Goal: Contribute content: Contribute content

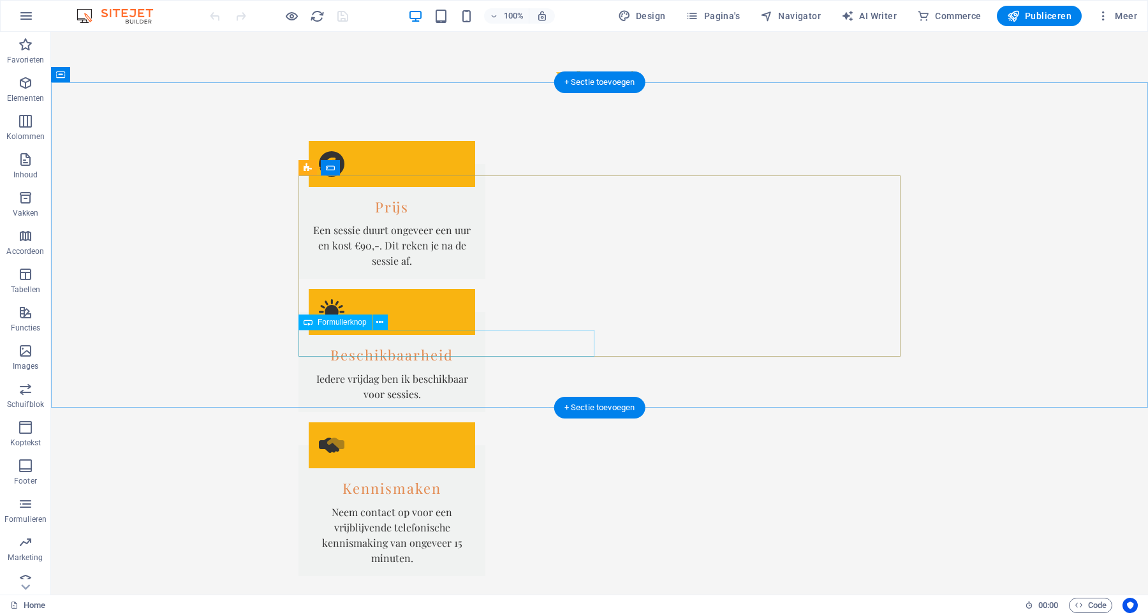
scroll to position [1973, 0]
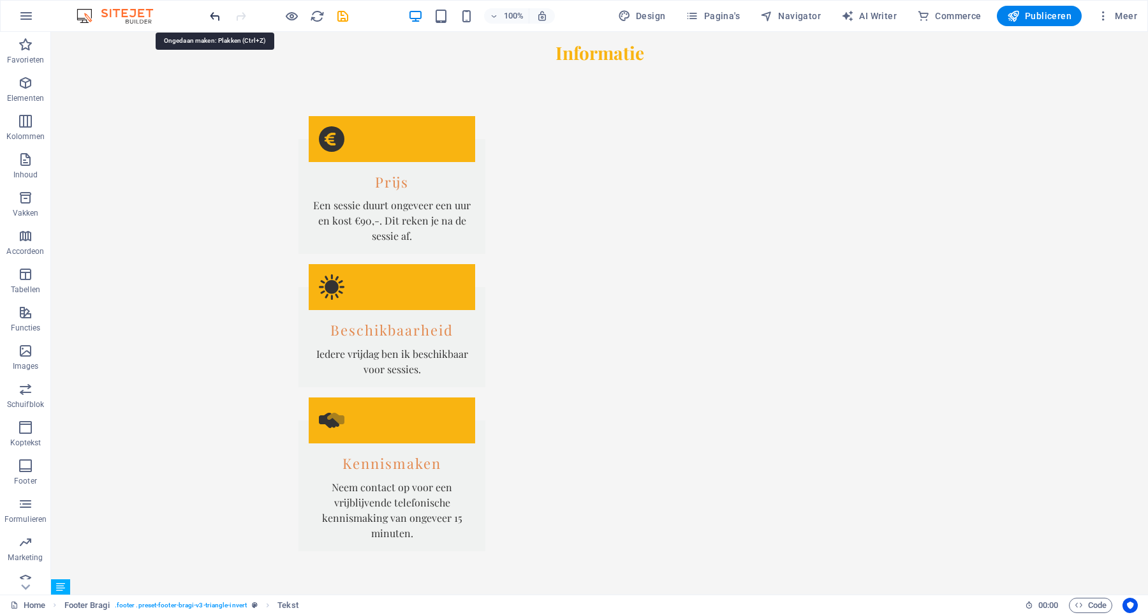
click at [219, 20] on icon "undo" at bounding box center [215, 16] width 15 height 15
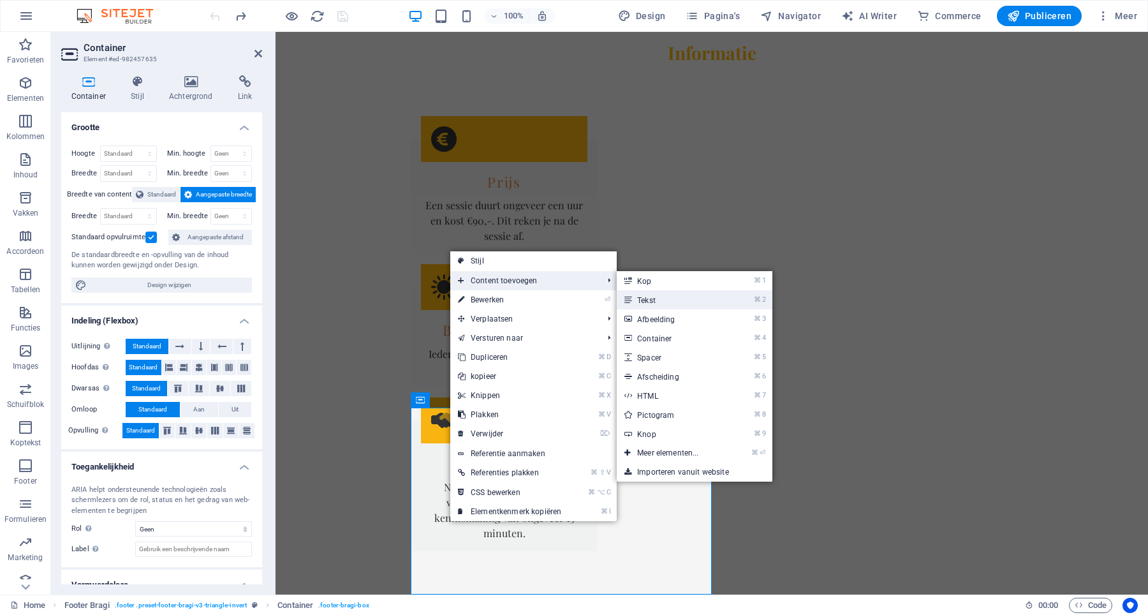
click at [668, 300] on link "⌘ 2 Tekst" at bounding box center [670, 299] width 107 height 19
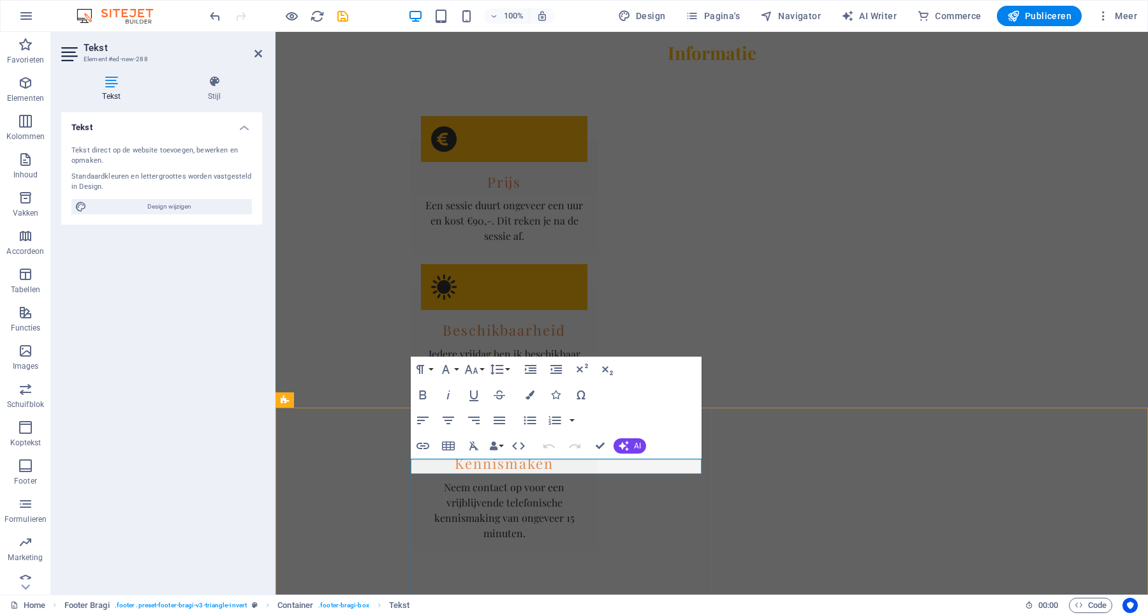
drag, startPoint x: 507, startPoint y: 469, endPoint x: 386, endPoint y: 461, distance: 120.8
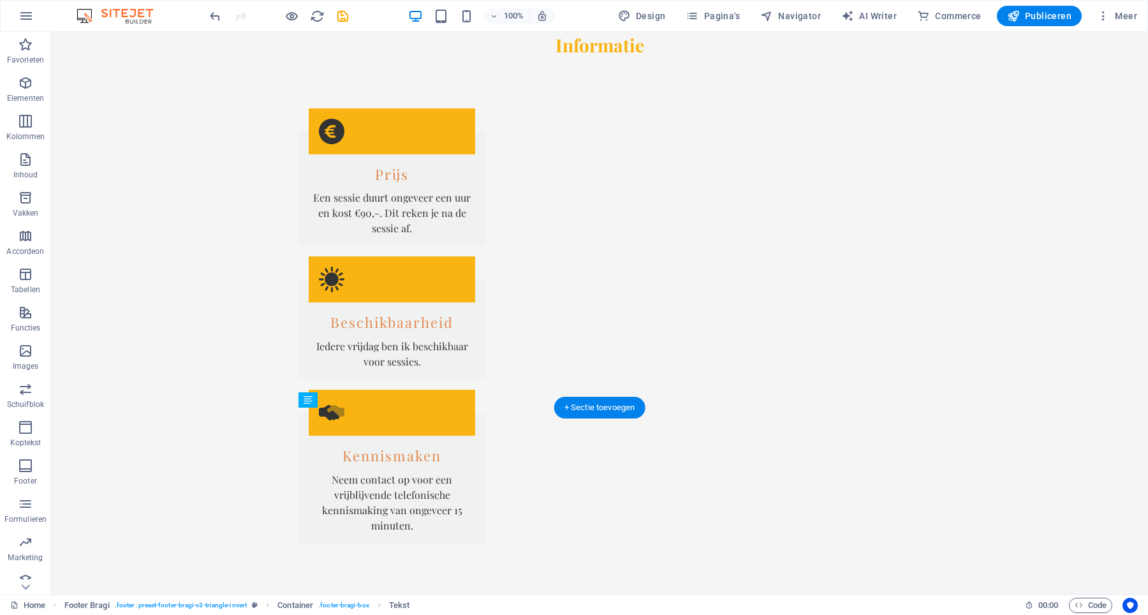
scroll to position [1988, 0]
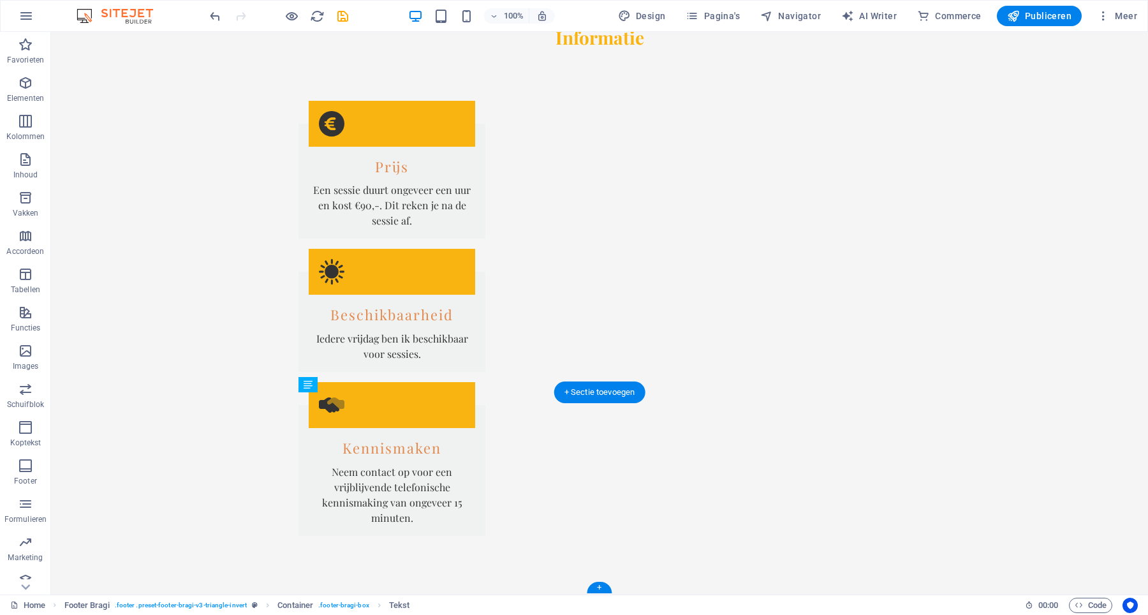
drag, startPoint x: 339, startPoint y: 466, endPoint x: 326, endPoint y: 513, distance: 48.3
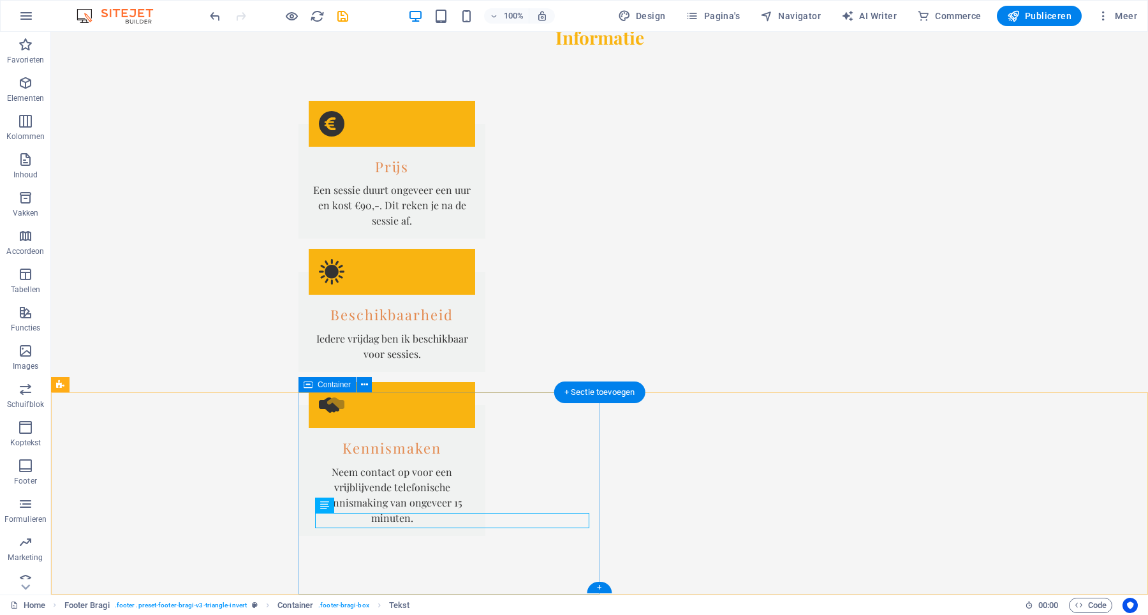
drag, startPoint x: 384, startPoint y: 512, endPoint x: 349, endPoint y: 502, distance: 36.5
drag, startPoint x: 427, startPoint y: 544, endPoint x: 383, endPoint y: 501, distance: 60.9
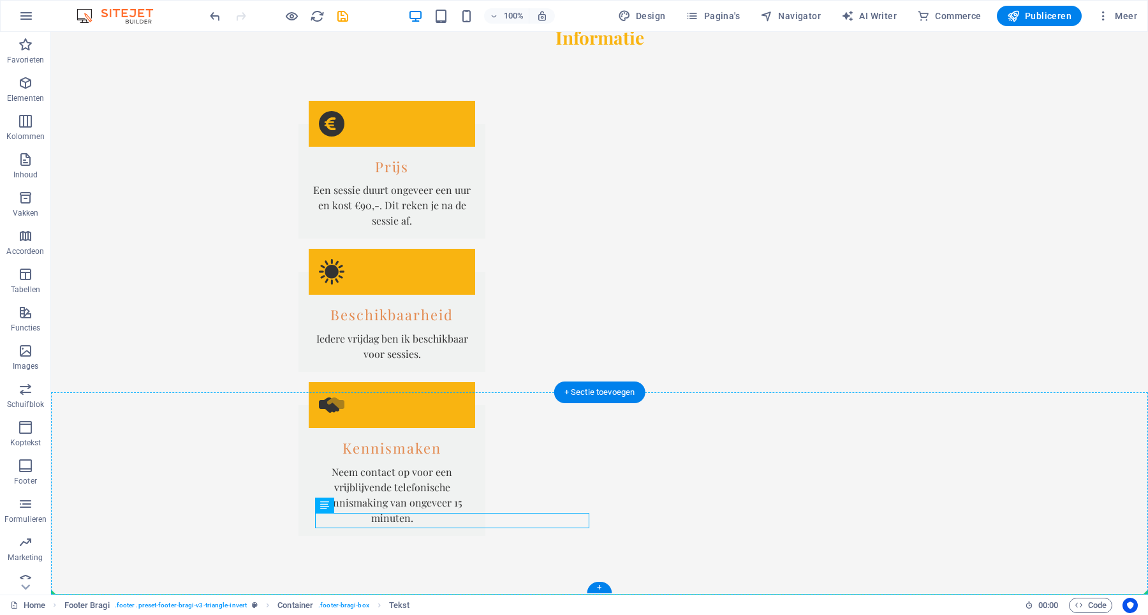
drag, startPoint x: 391, startPoint y: 514, endPoint x: 405, endPoint y: 503, distance: 17.2
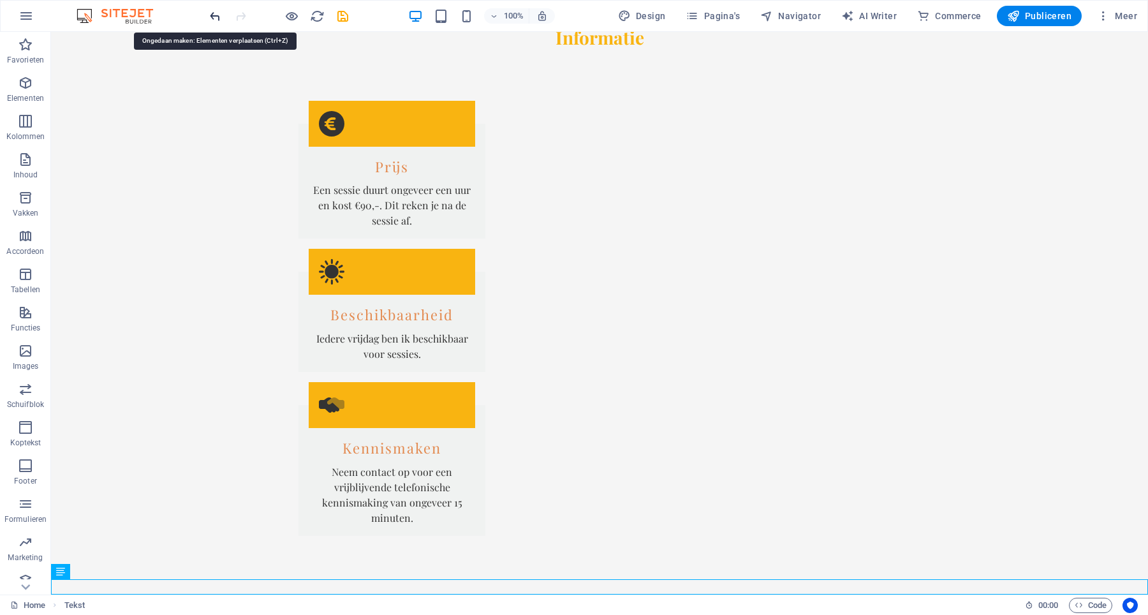
click at [214, 19] on icon "undo" at bounding box center [215, 16] width 15 height 15
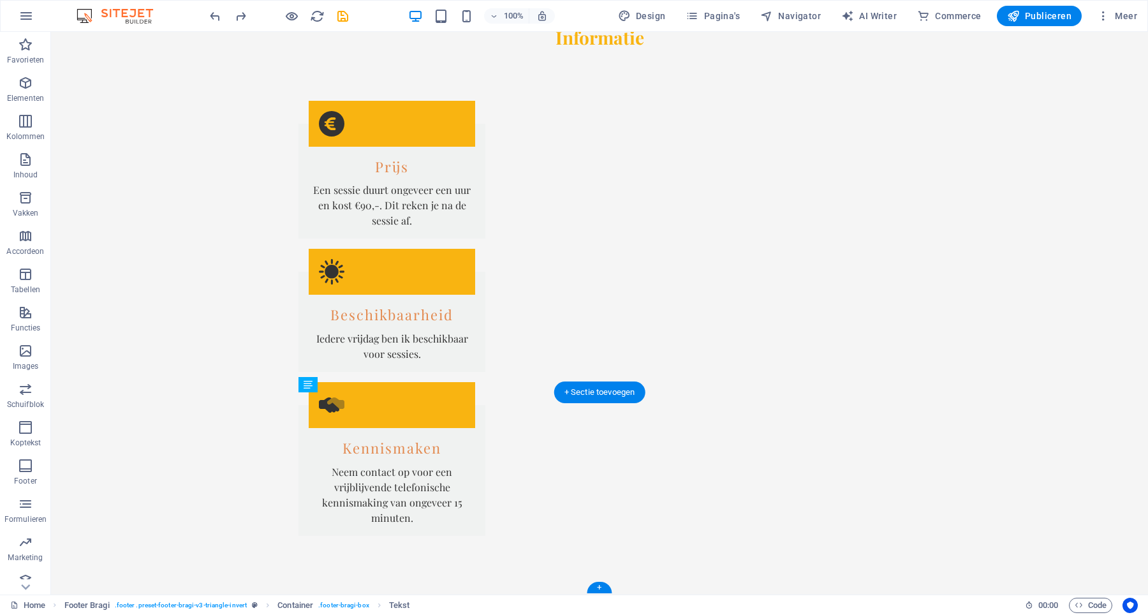
drag, startPoint x: 380, startPoint y: 521, endPoint x: 580, endPoint y: 500, distance: 201.2
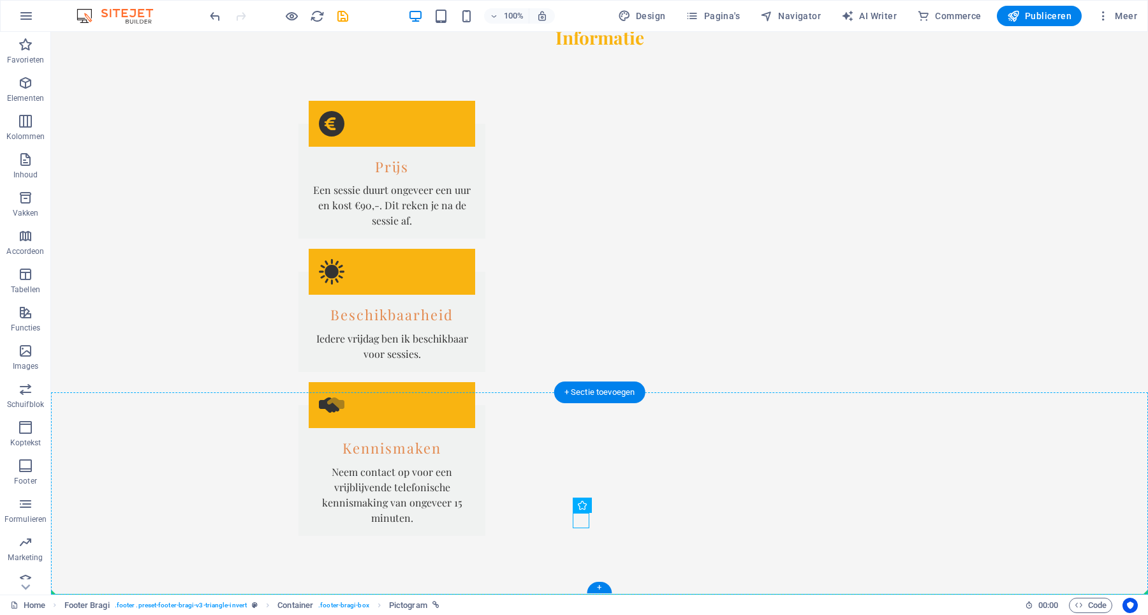
drag, startPoint x: 575, startPoint y: 520, endPoint x: 303, endPoint y: 520, distance: 271.6
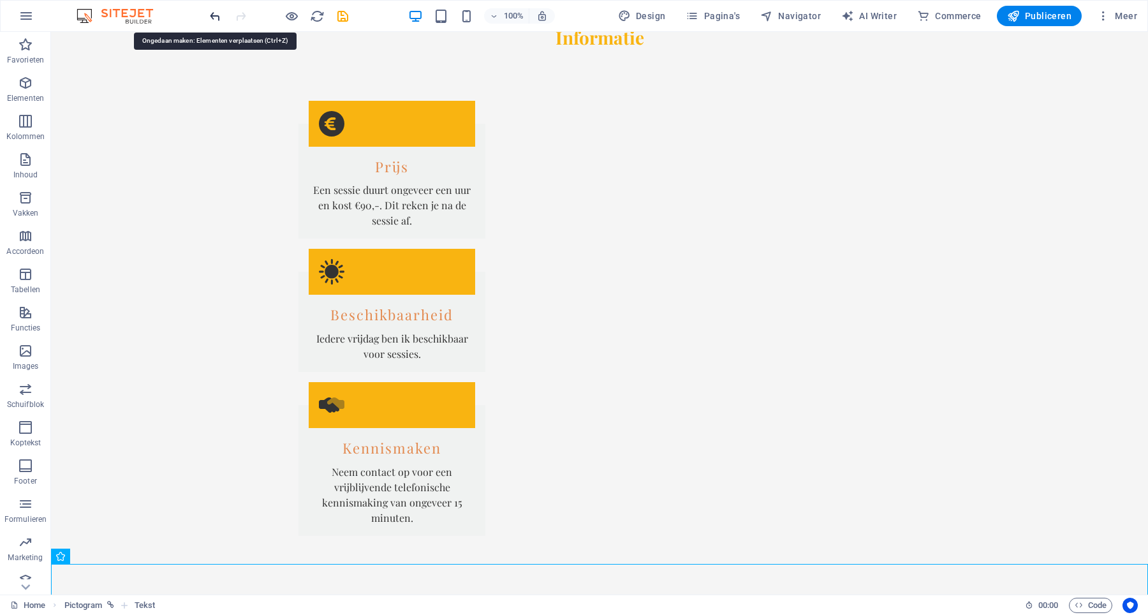
click at [213, 11] on icon "undo" at bounding box center [215, 16] width 15 height 15
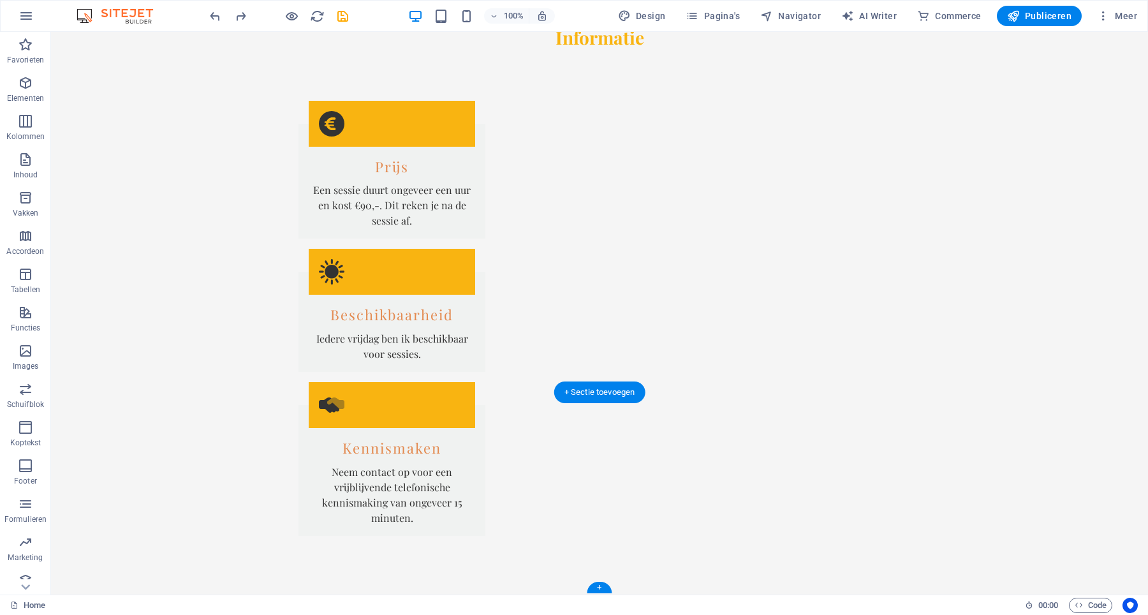
drag, startPoint x: 354, startPoint y: 532, endPoint x: 581, endPoint y: 528, distance: 227.0
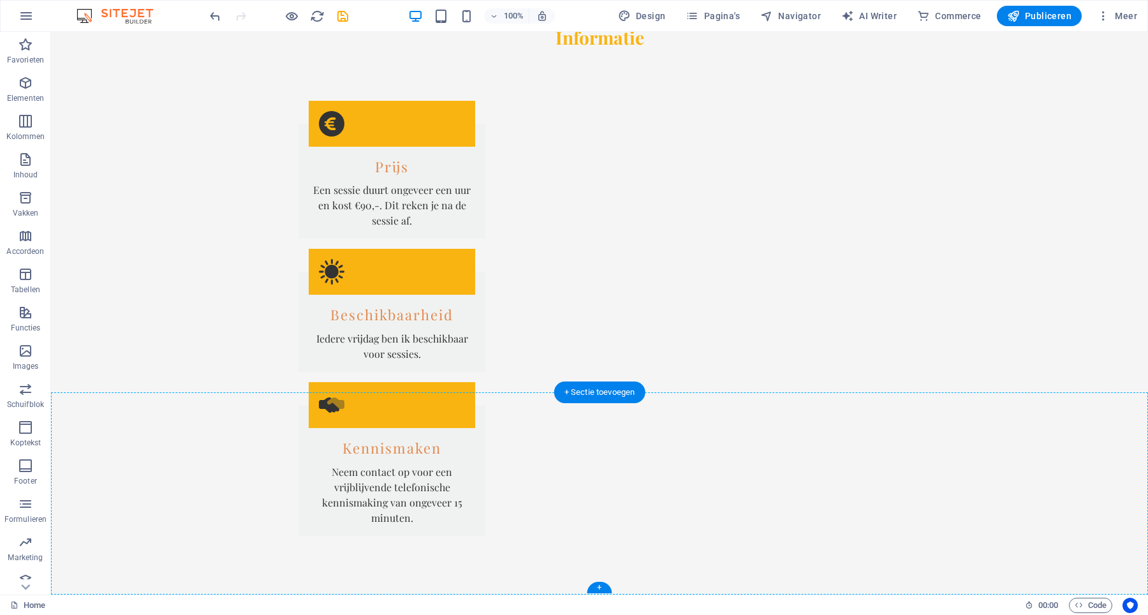
drag, startPoint x: 464, startPoint y: 519, endPoint x: 297, endPoint y: 536, distance: 167.3
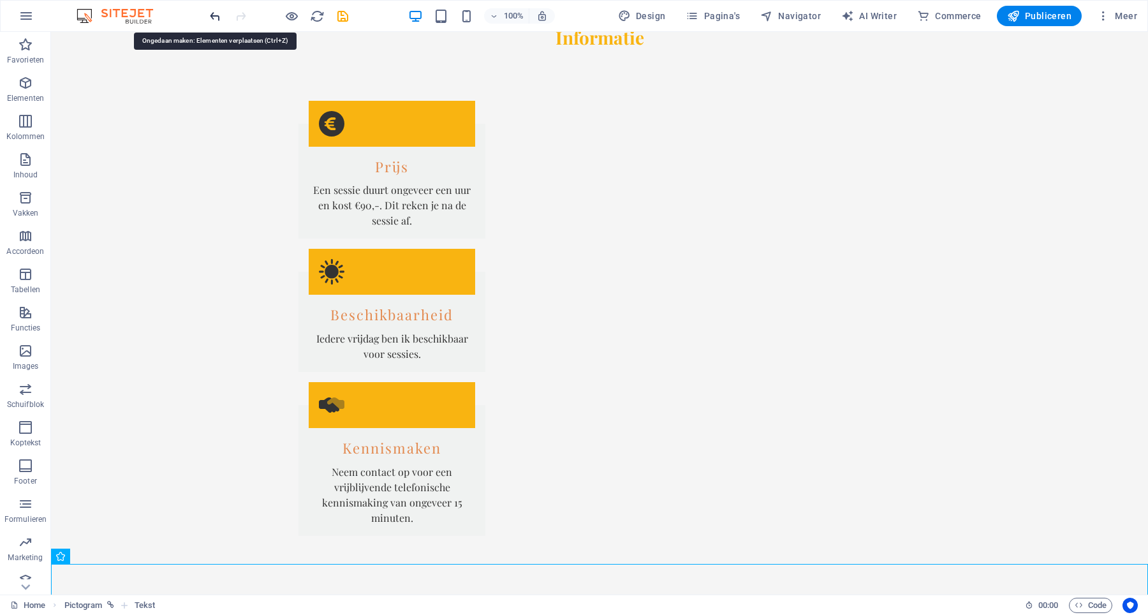
click at [214, 15] on icon "undo" at bounding box center [215, 16] width 15 height 15
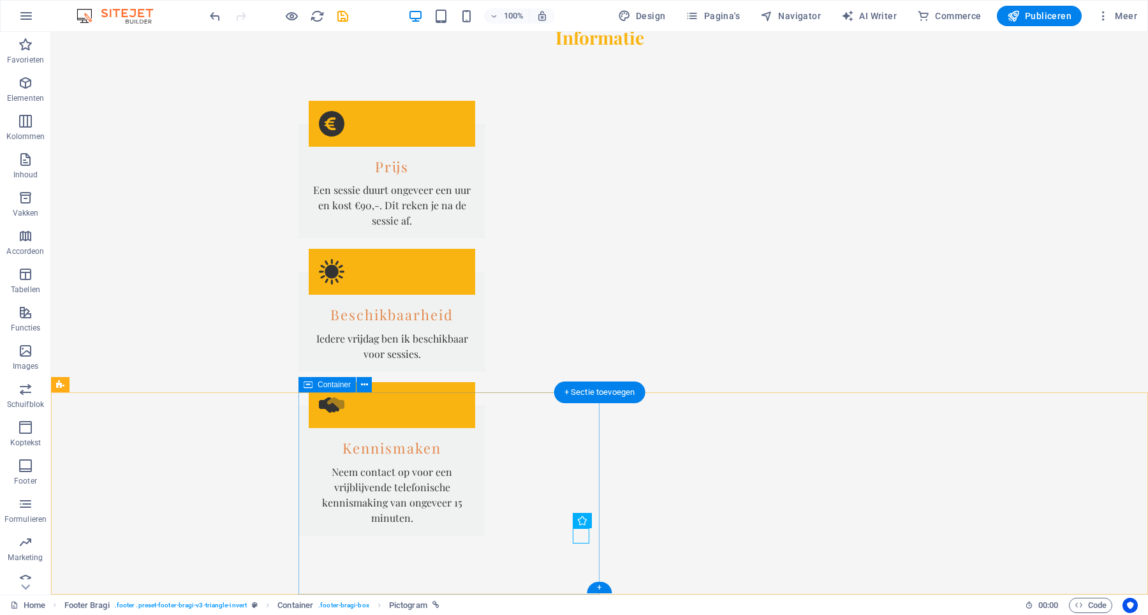
drag, startPoint x: 580, startPoint y: 537, endPoint x: 298, endPoint y: 536, distance: 281.8
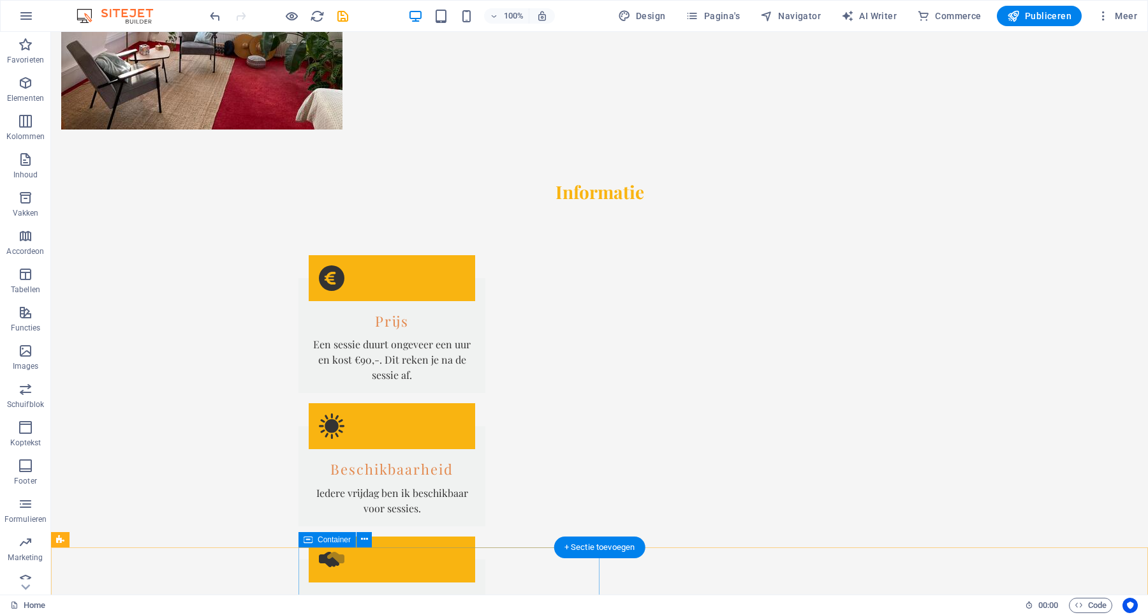
scroll to position [1957, 0]
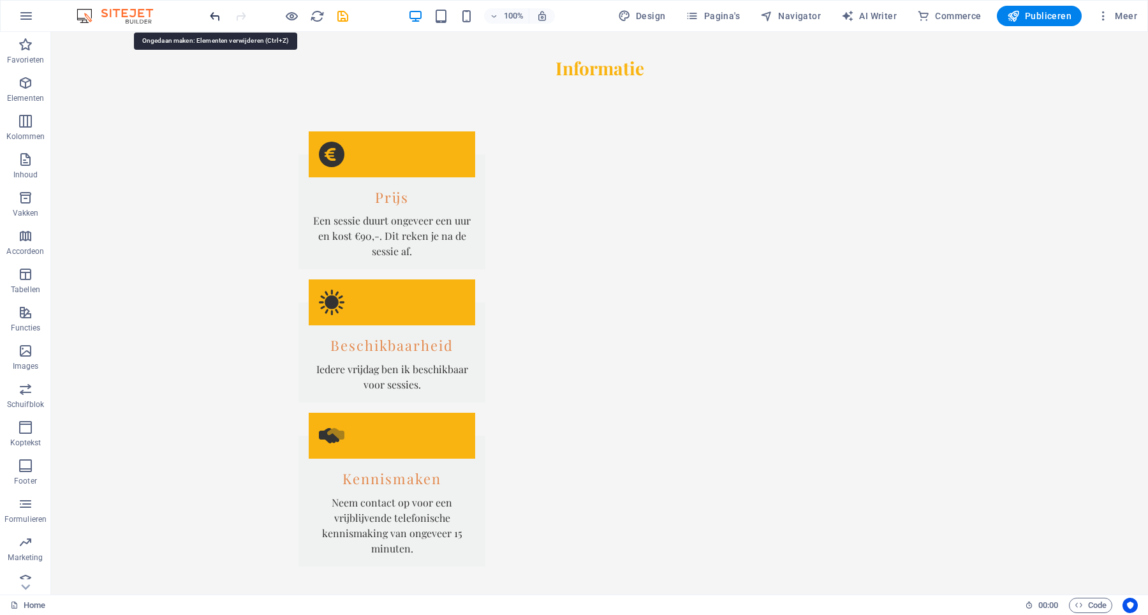
click at [216, 17] on icon "undo" at bounding box center [215, 16] width 15 height 15
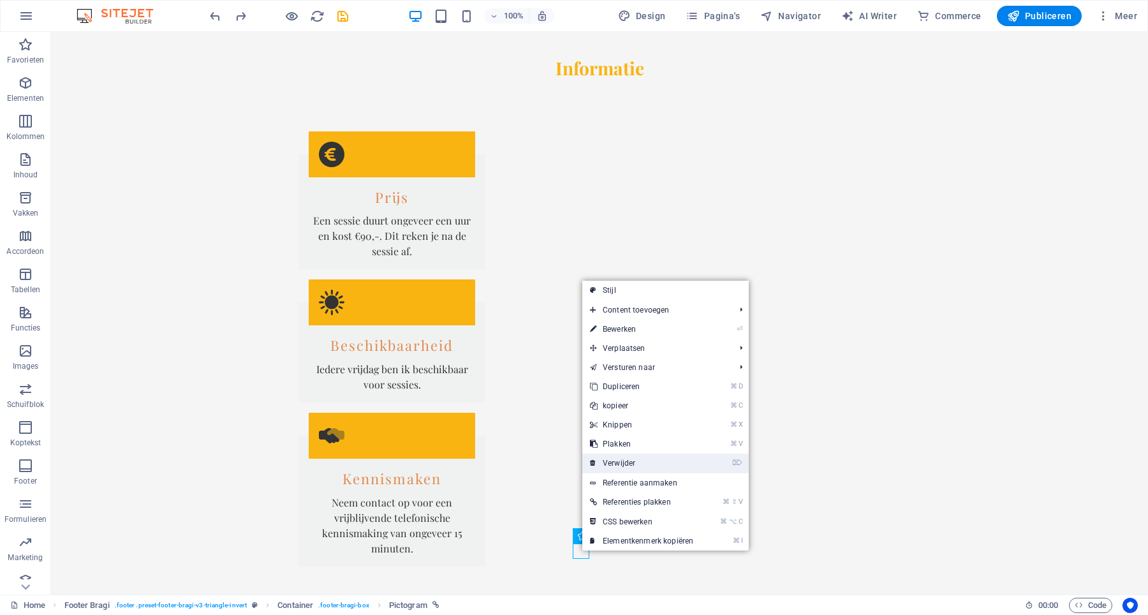
click at [616, 467] on link "⌦ Verwijder" at bounding box center [641, 462] width 119 height 19
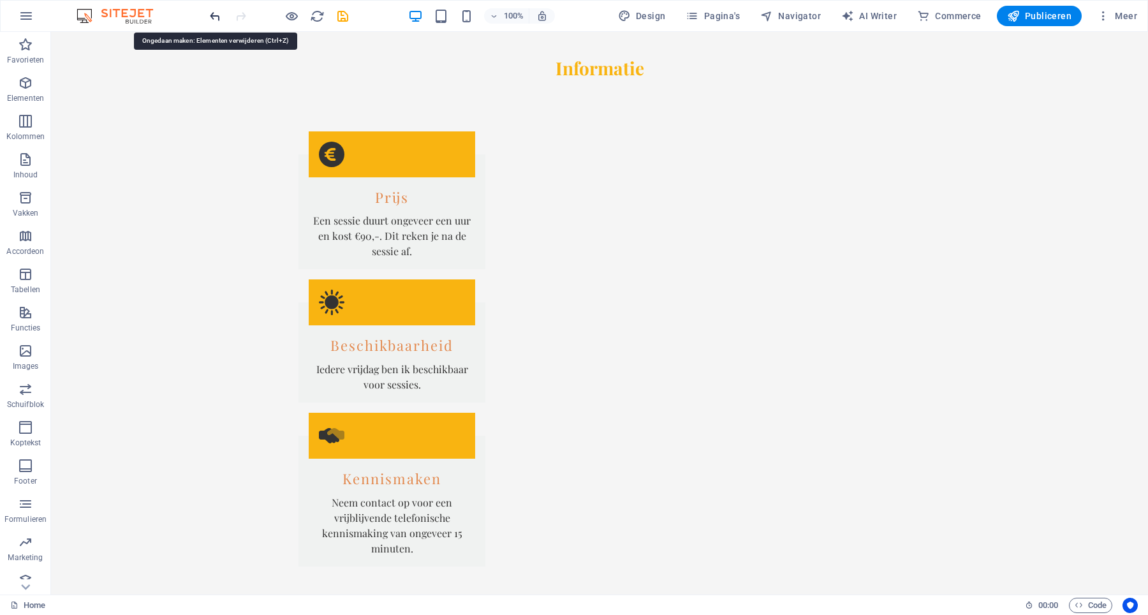
click at [216, 15] on icon "undo" at bounding box center [215, 16] width 15 height 15
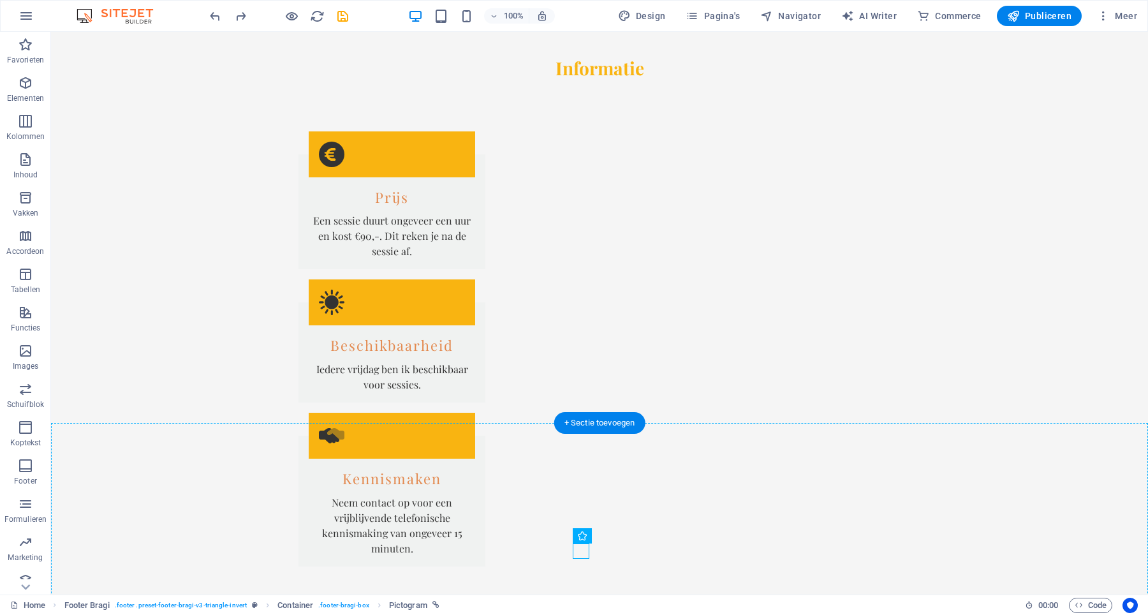
scroll to position [1988, 0]
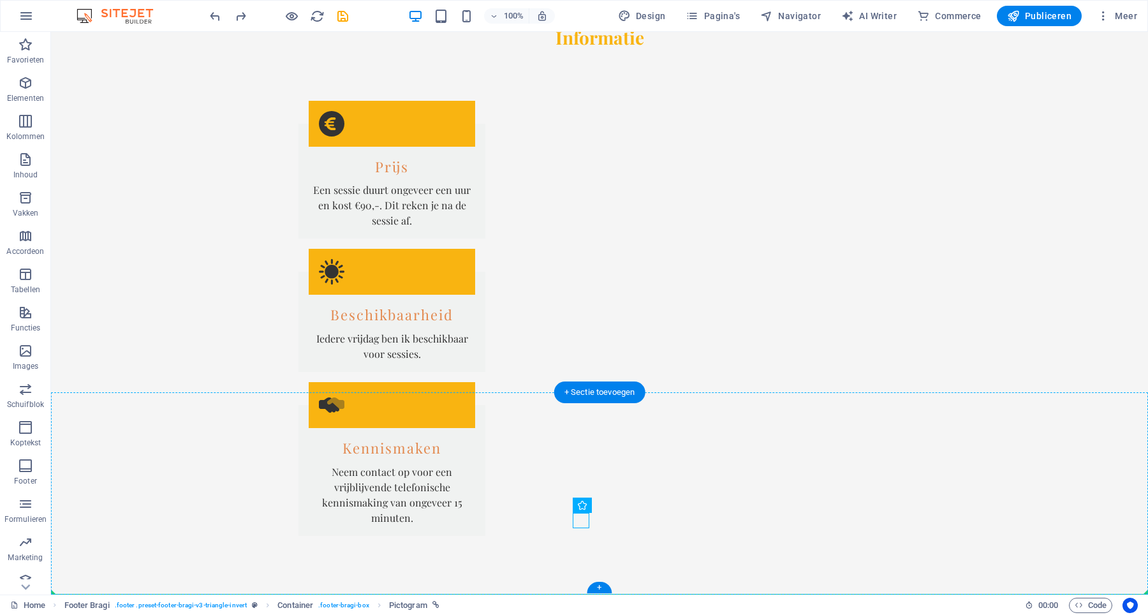
drag, startPoint x: 468, startPoint y: 552, endPoint x: 532, endPoint y: 574, distance: 68.2
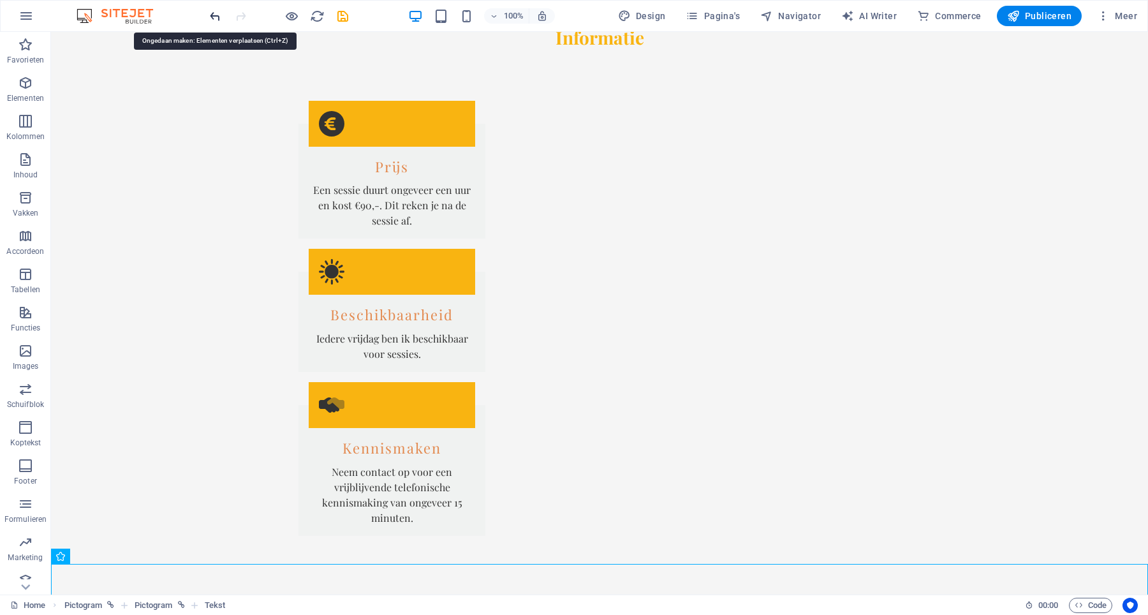
click at [214, 17] on icon "undo" at bounding box center [215, 16] width 15 height 15
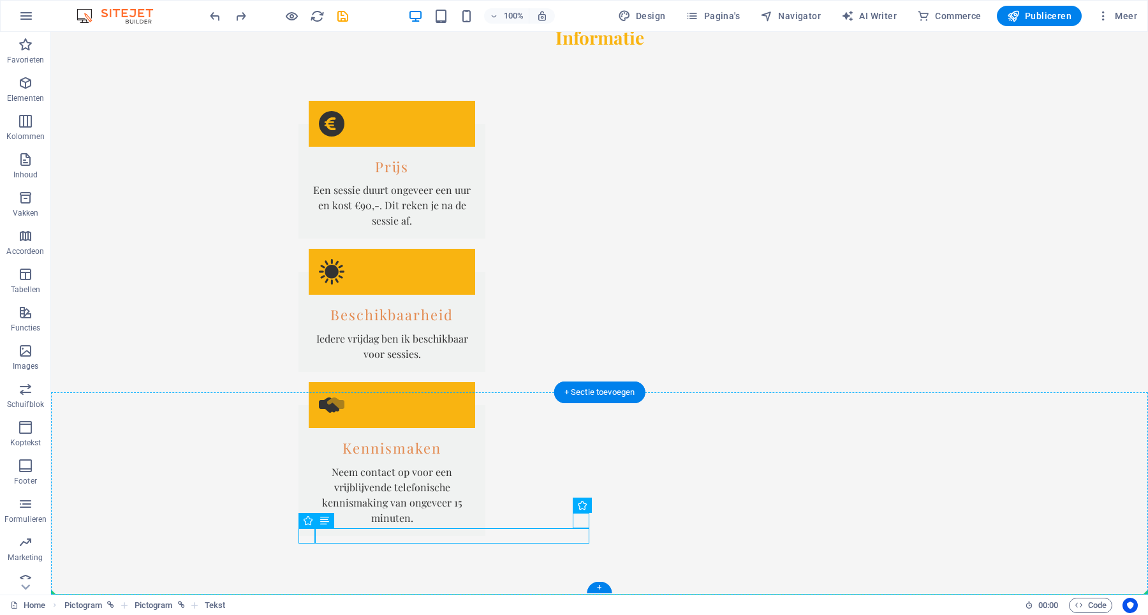
drag, startPoint x: 576, startPoint y: 518, endPoint x: 352, endPoint y: 560, distance: 228.3
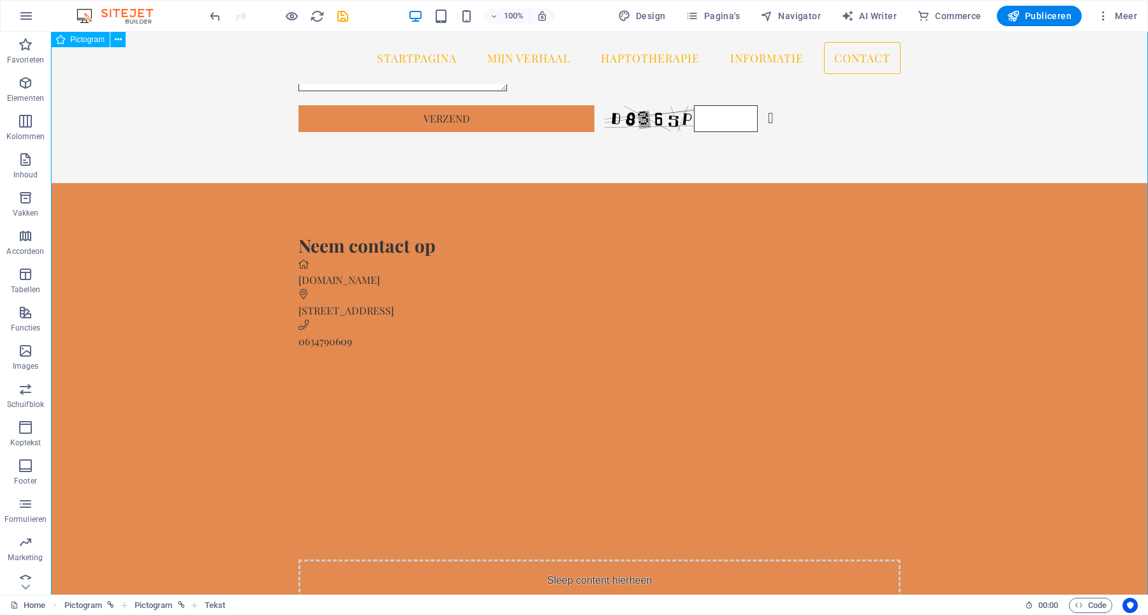
scroll to position [2708, 0]
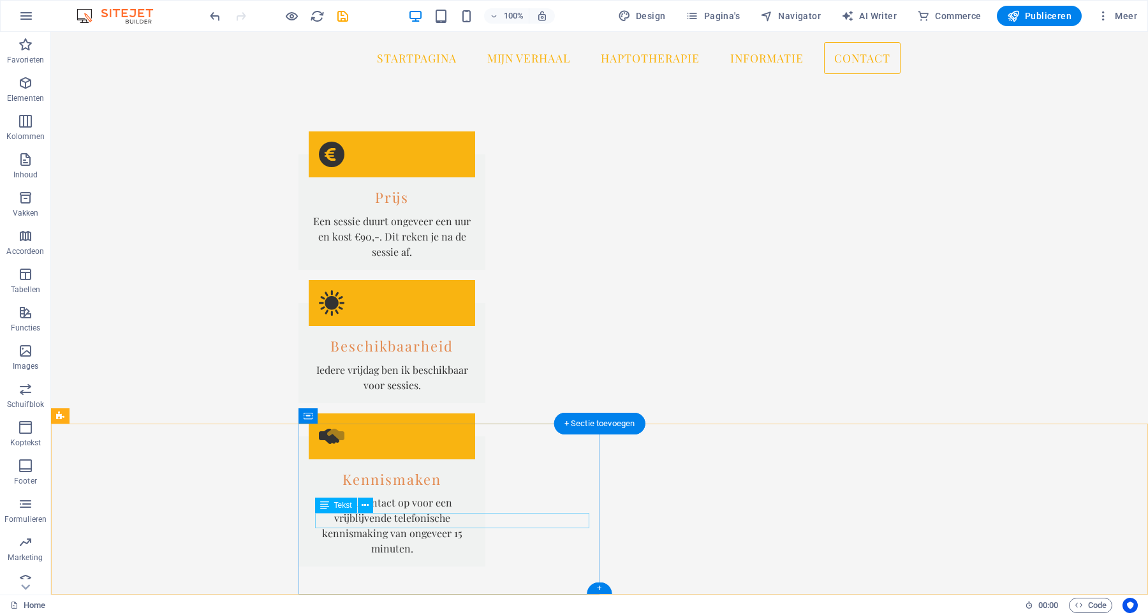
scroll to position [1956, 0]
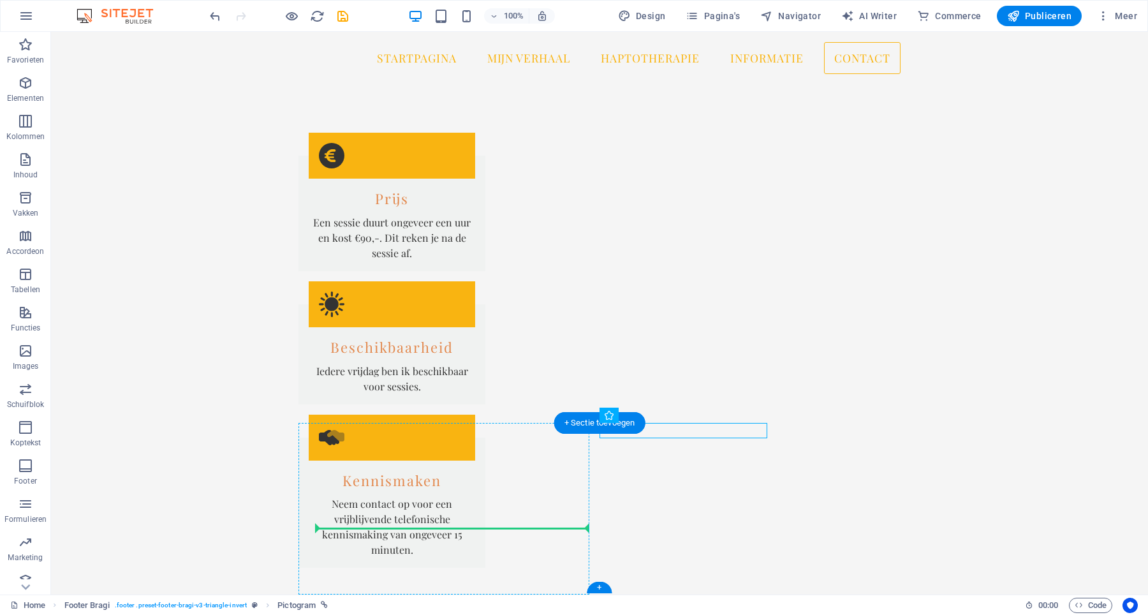
scroll to position [1957, 0]
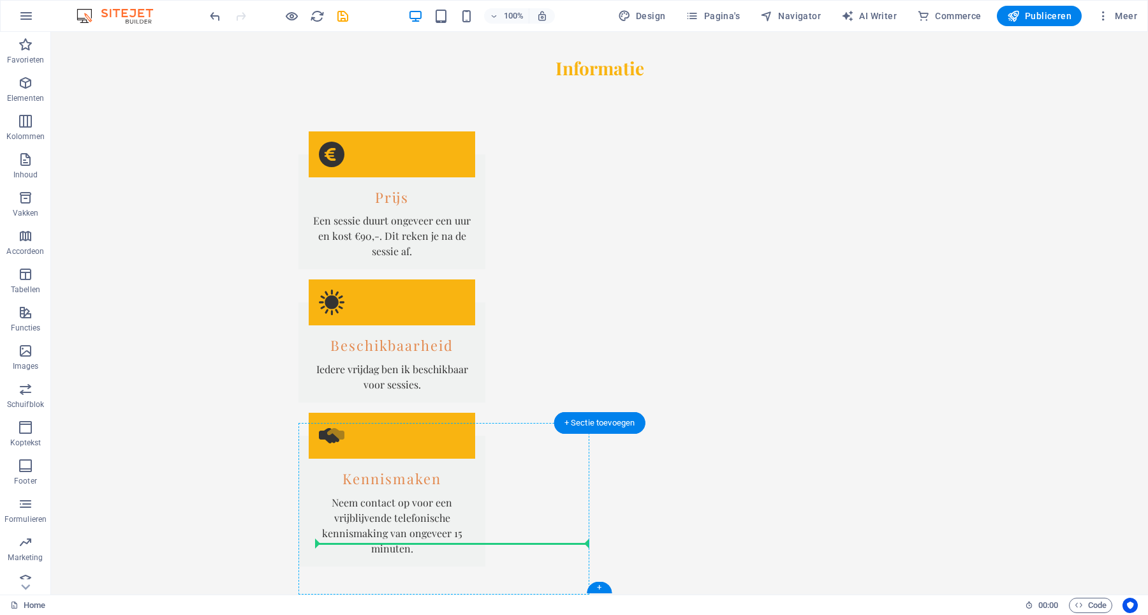
drag, startPoint x: 654, startPoint y: 434, endPoint x: 423, endPoint y: 542, distance: 254.7
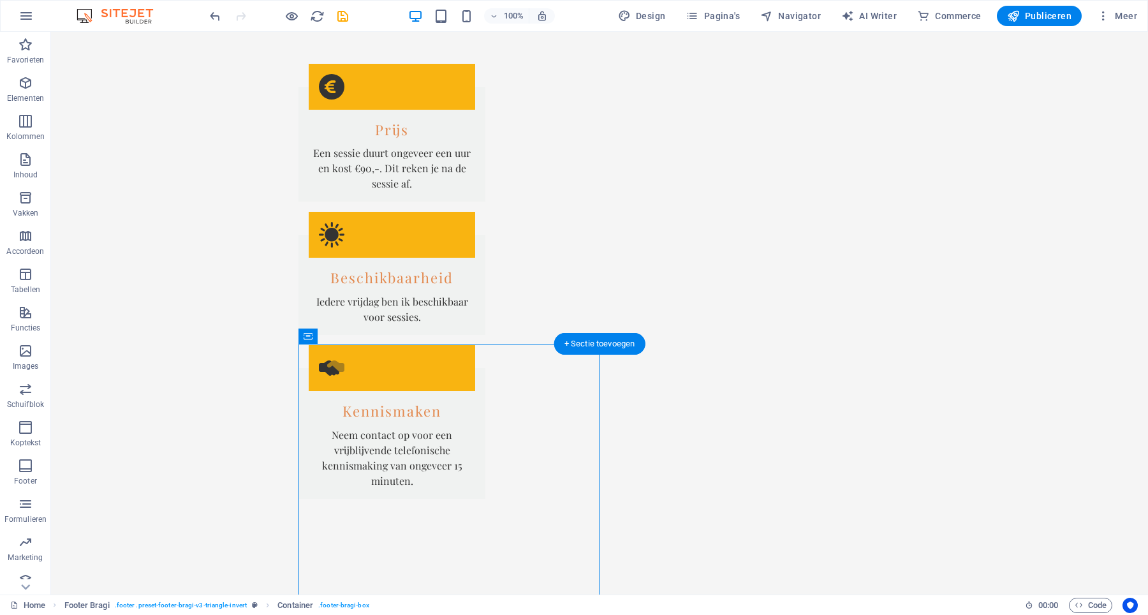
scroll to position [2061, 0]
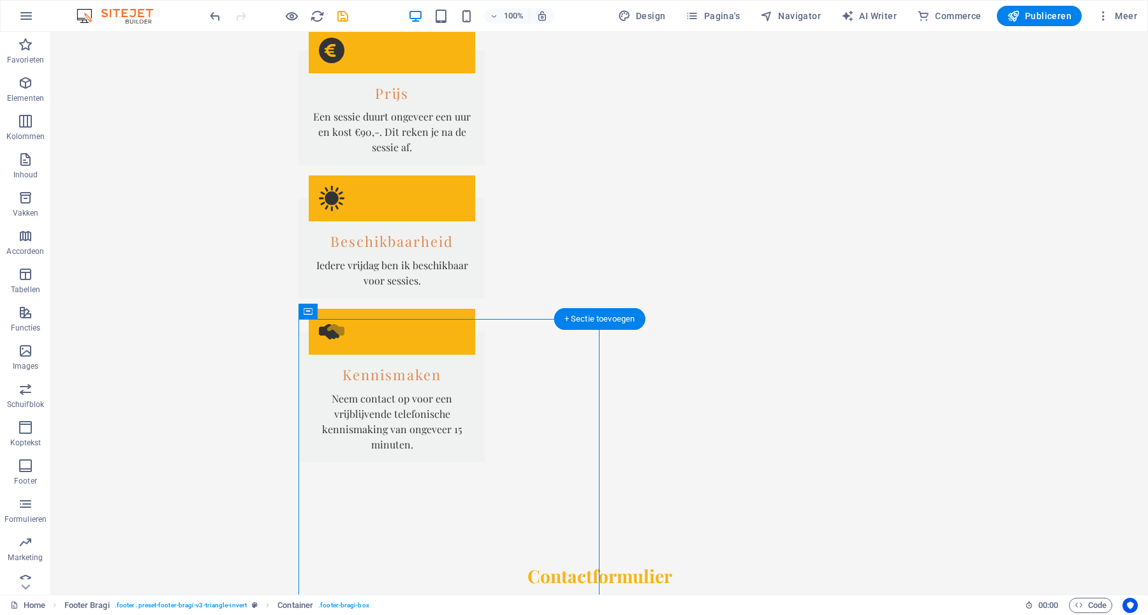
drag, startPoint x: 590, startPoint y: 565, endPoint x: 821, endPoint y: 422, distance: 270.9
drag, startPoint x: 569, startPoint y: 578, endPoint x: 766, endPoint y: 492, distance: 215.0
click at [213, 15] on icon "undo" at bounding box center [215, 16] width 15 height 15
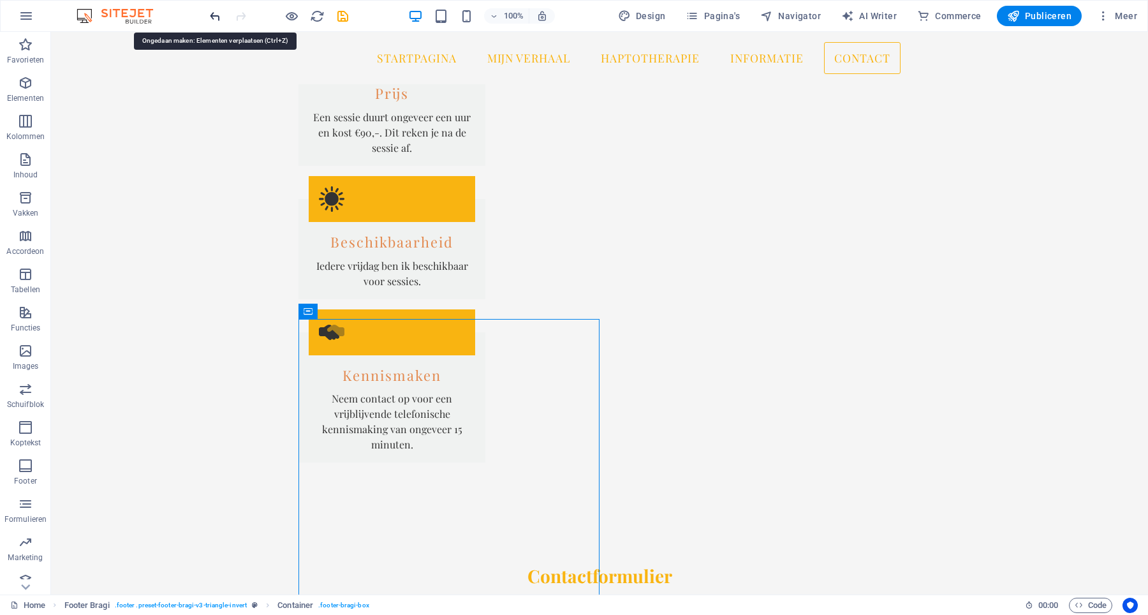
scroll to position [1957, 0]
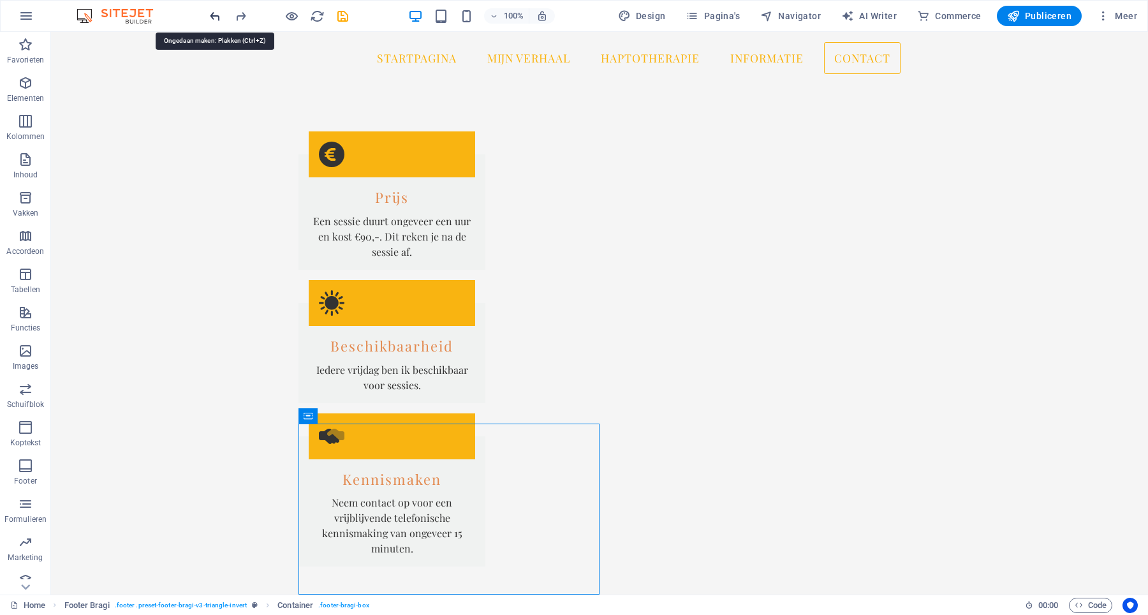
click at [213, 15] on icon "undo" at bounding box center [215, 16] width 15 height 15
click at [208, 18] on icon "undo" at bounding box center [215, 16] width 15 height 15
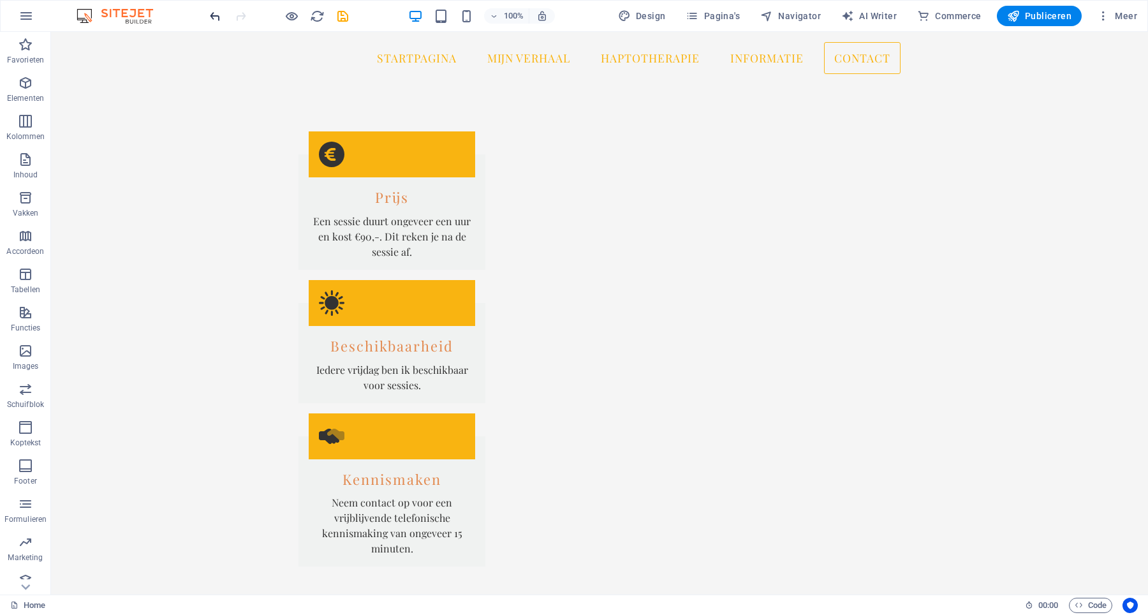
click at [213, 15] on icon "undo" at bounding box center [215, 16] width 15 height 15
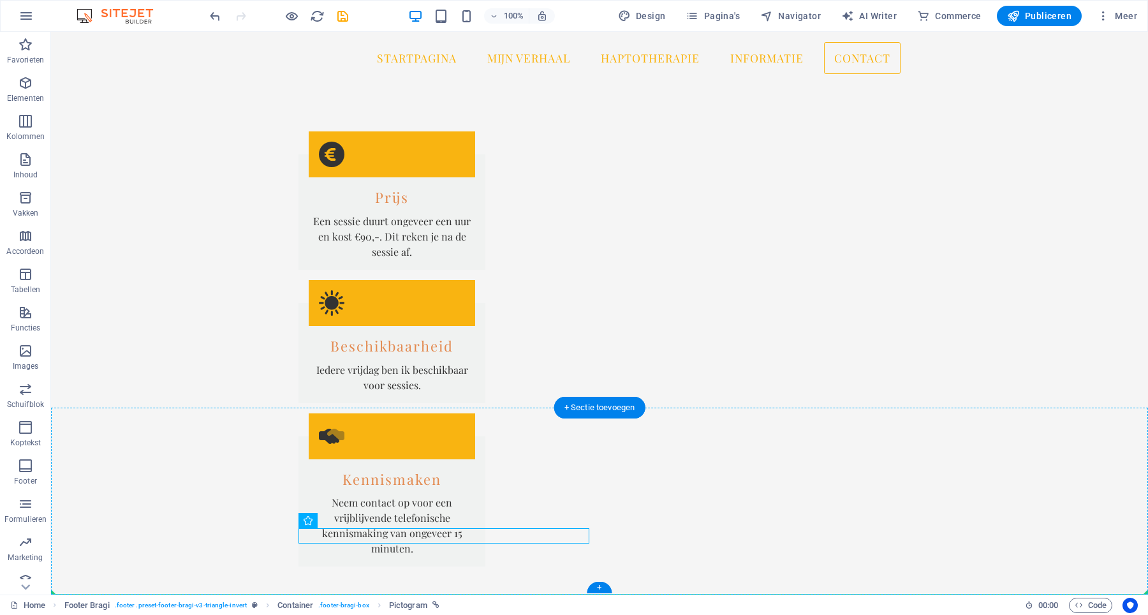
scroll to position [1973, 0]
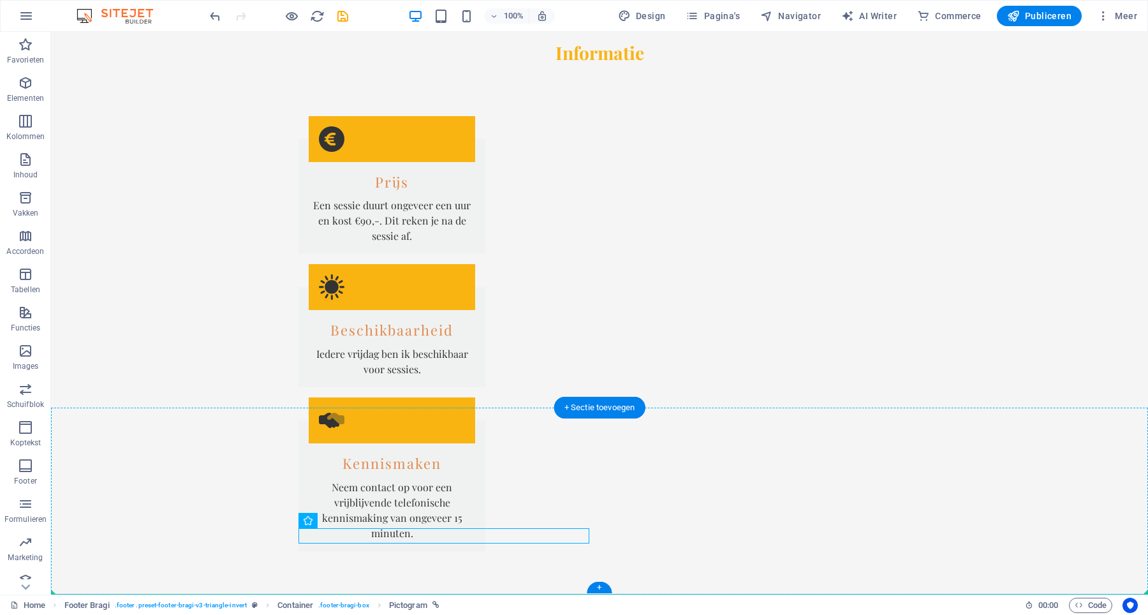
drag, startPoint x: 588, startPoint y: 550, endPoint x: 564, endPoint y: 550, distance: 24.9
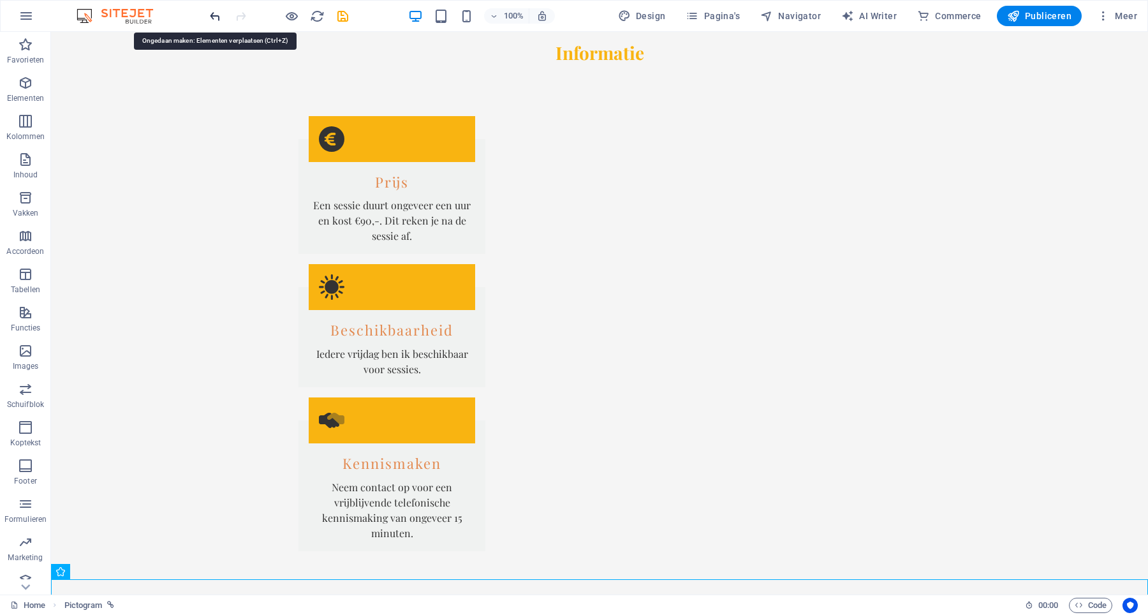
click at [212, 13] on icon "undo" at bounding box center [215, 16] width 15 height 15
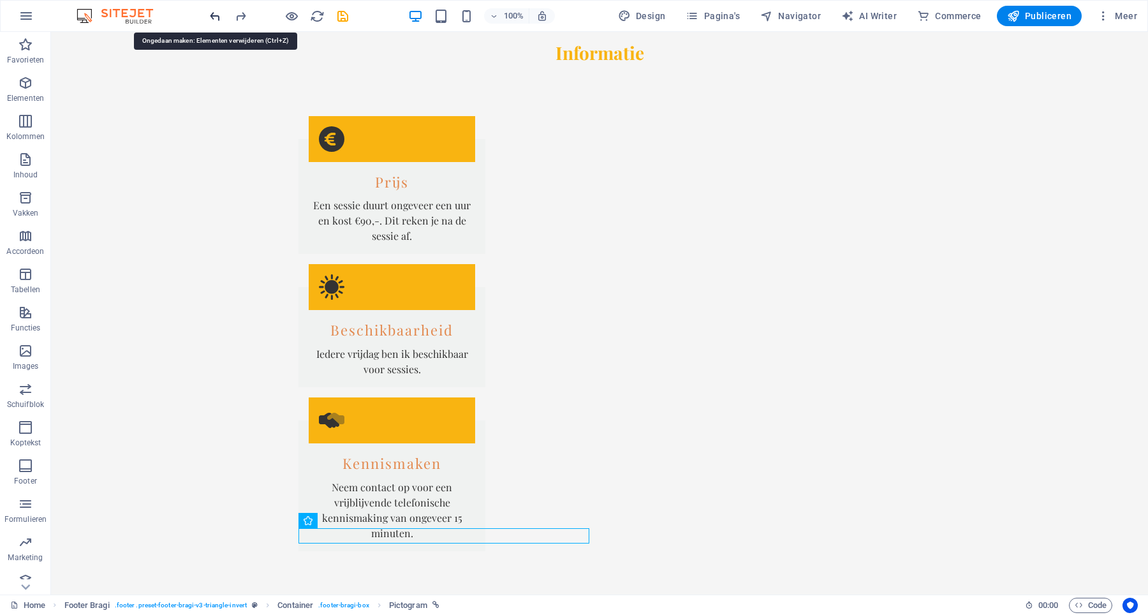
click at [212, 13] on icon "undo" at bounding box center [215, 16] width 15 height 15
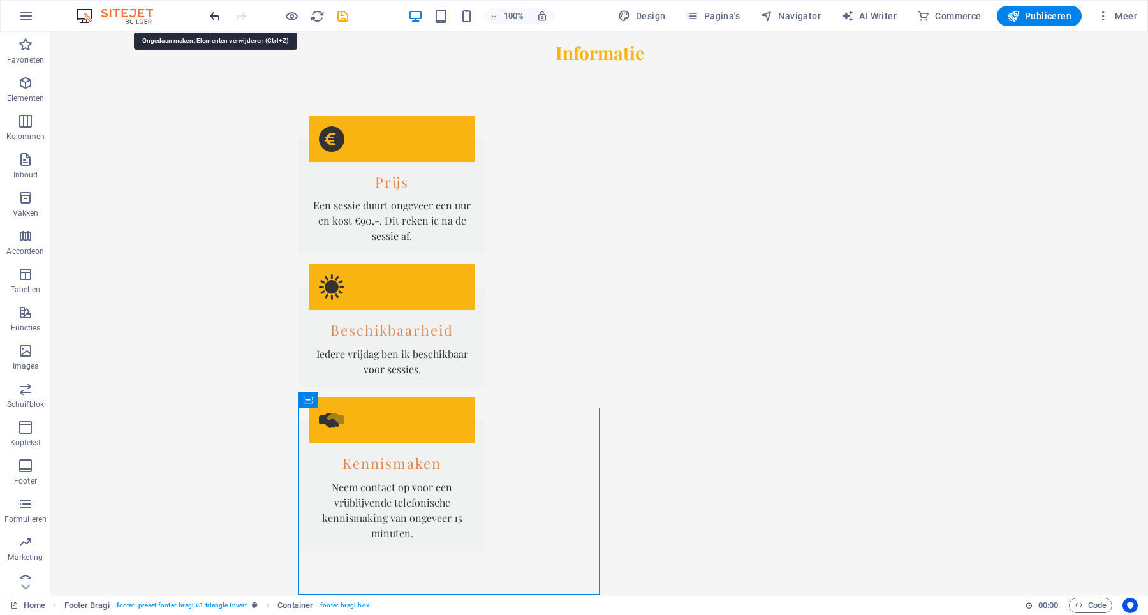
click at [213, 18] on icon "undo" at bounding box center [215, 16] width 15 height 15
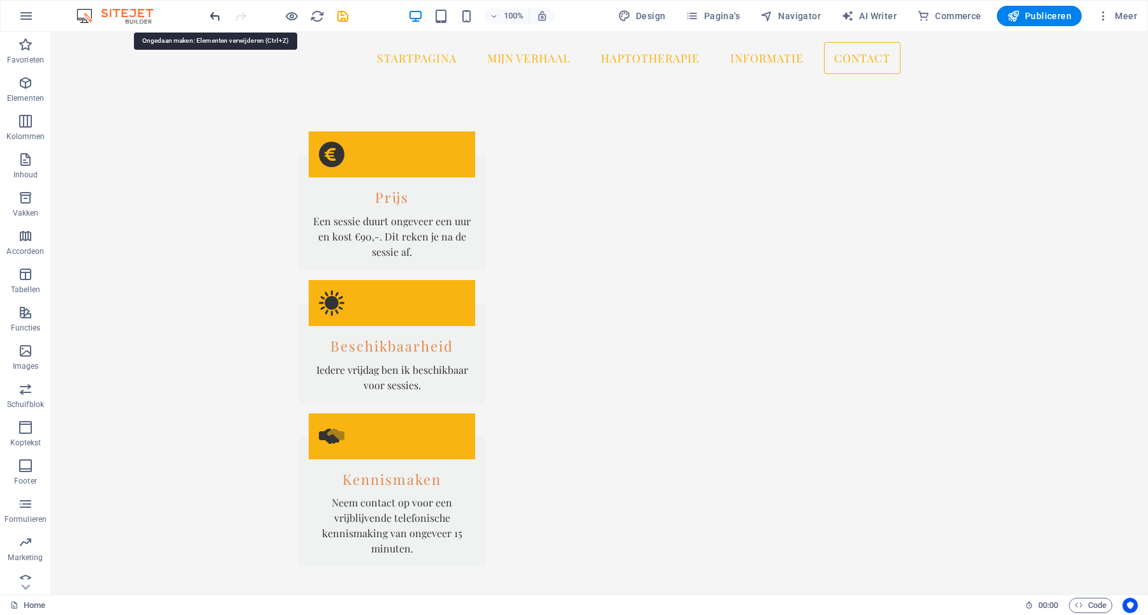
click at [214, 19] on icon "undo" at bounding box center [215, 16] width 15 height 15
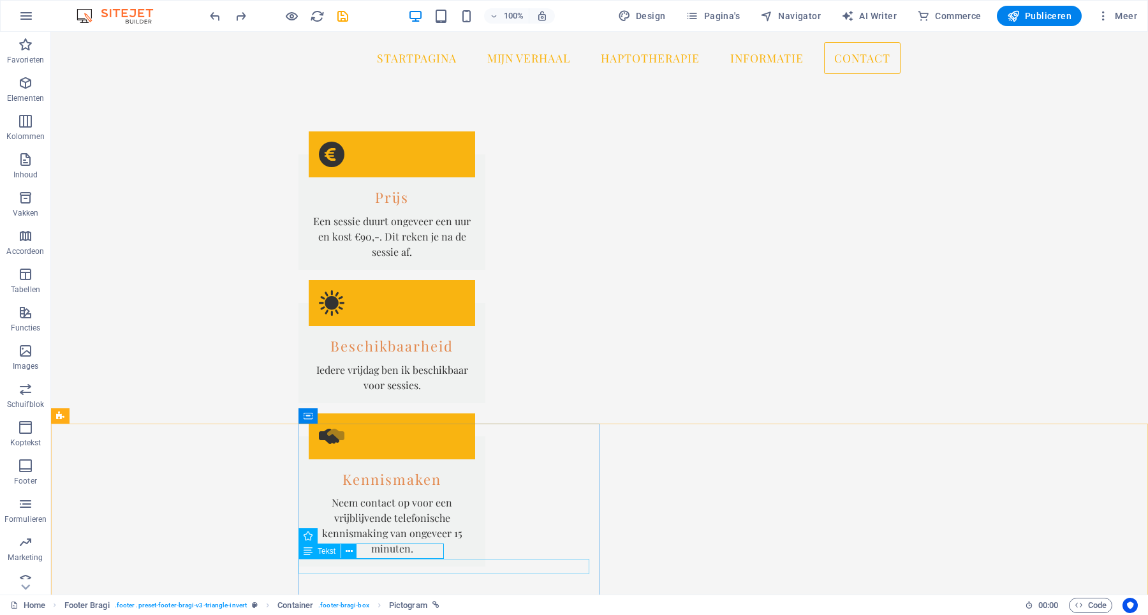
click at [311, 548] on icon at bounding box center [307, 550] width 9 height 15
click at [367, 536] on icon at bounding box center [365, 535] width 7 height 13
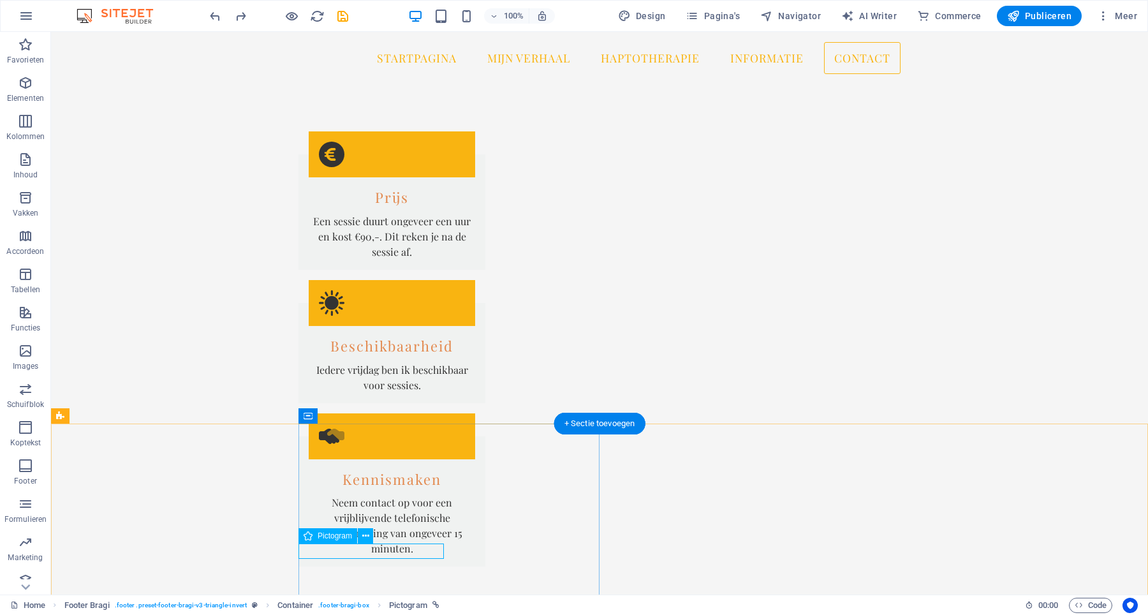
select select "xMidYMid"
select select "px"
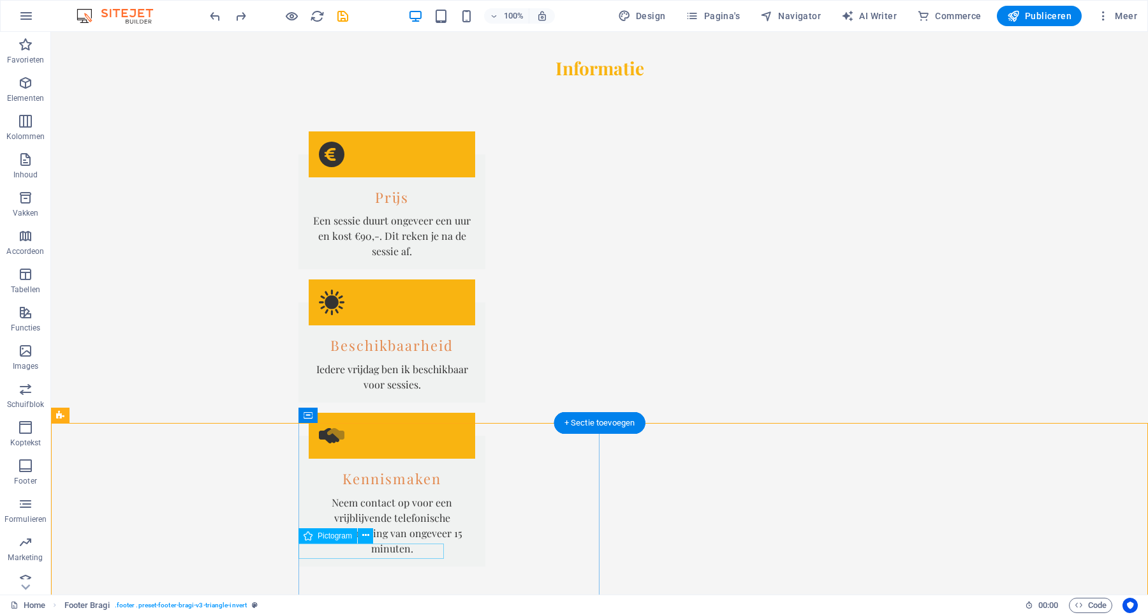
select select "xMidYMid"
select select "px"
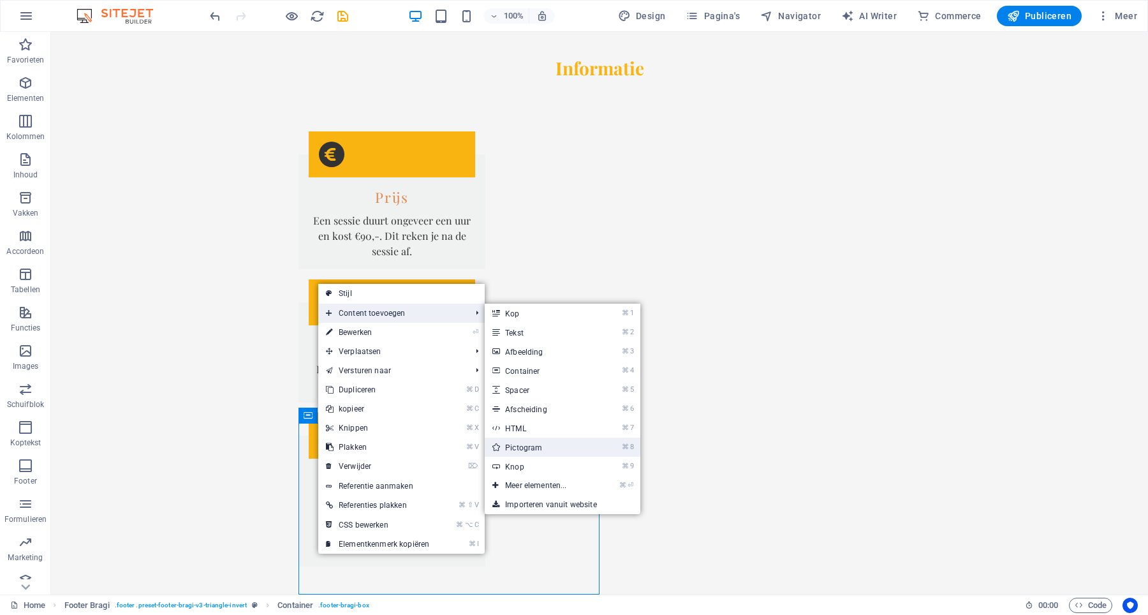
click at [541, 452] on link "⌘ 8 Pictogram" at bounding box center [538, 446] width 107 height 19
select select "xMidYMid"
select select "px"
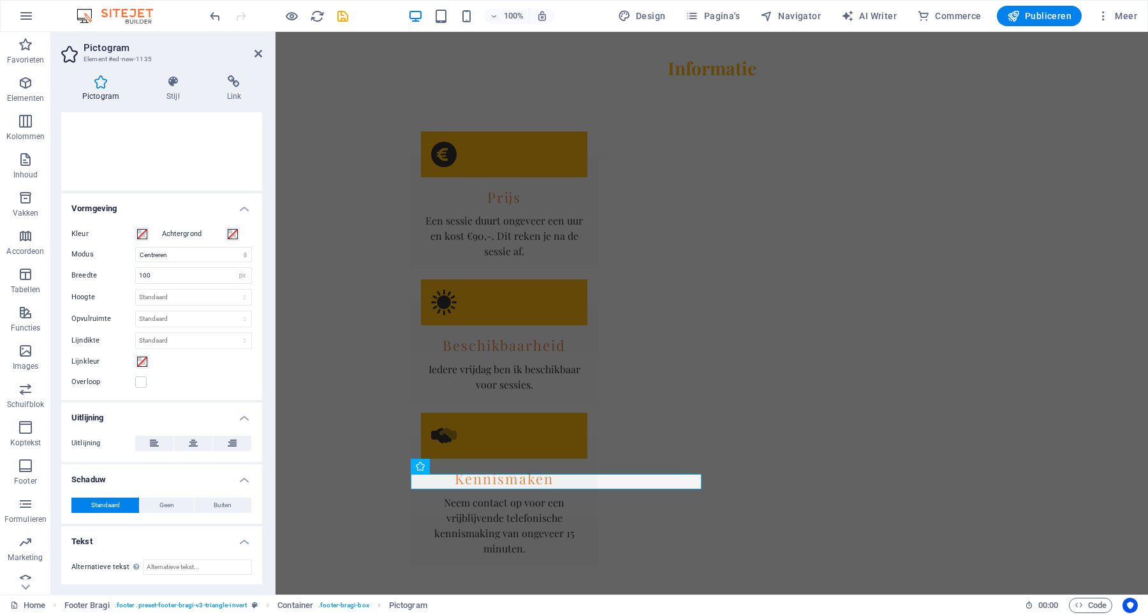
scroll to position [0, 0]
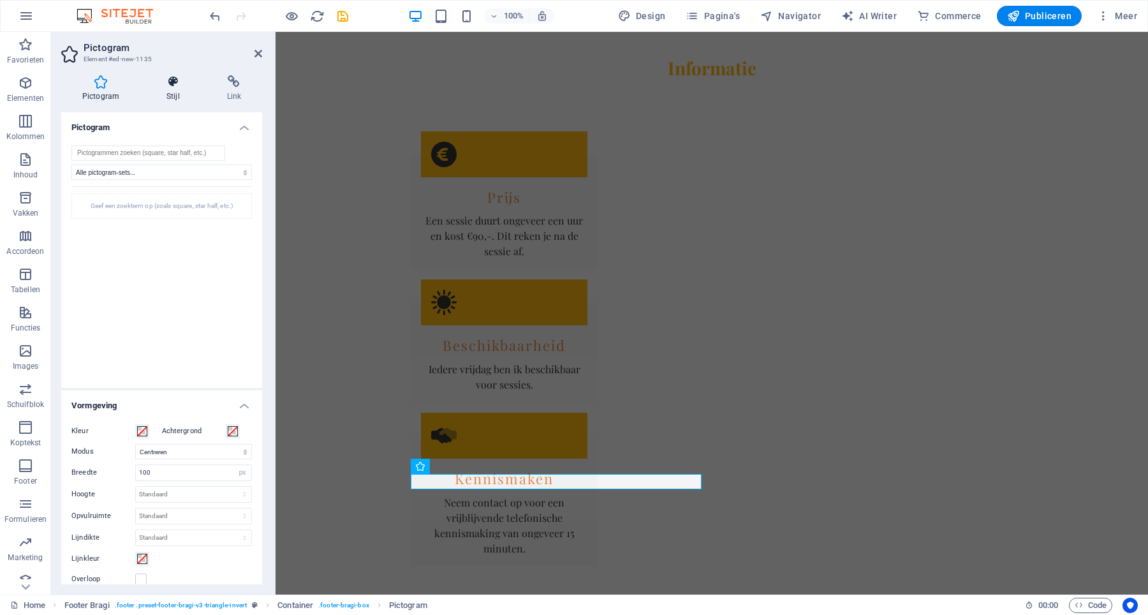
click at [179, 98] on h4 "Stijl" at bounding box center [175, 88] width 61 height 27
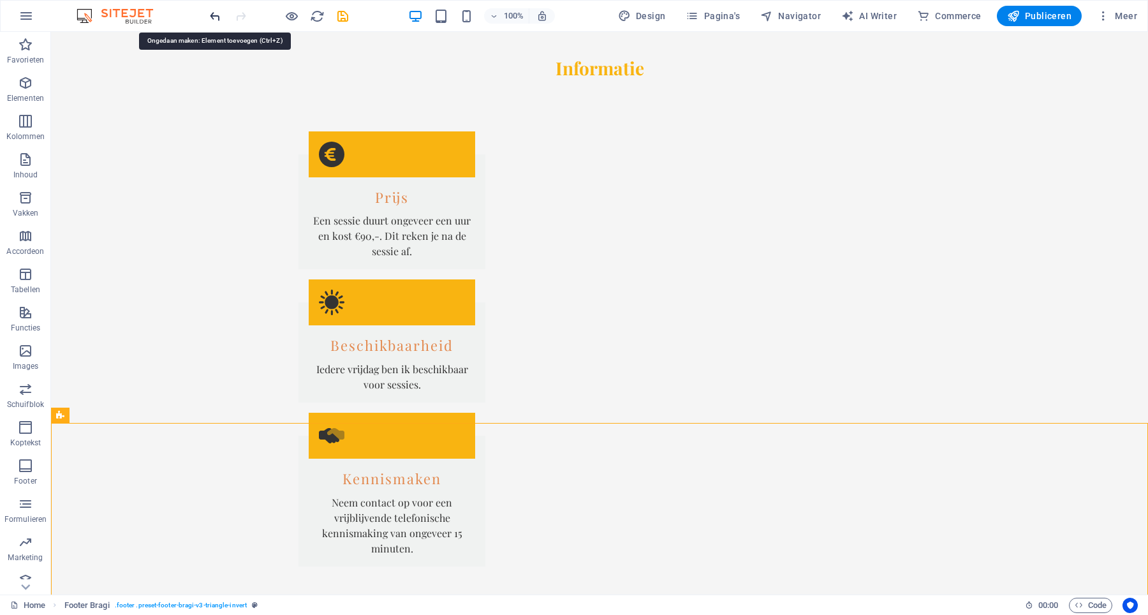
click at [214, 18] on icon "undo" at bounding box center [215, 16] width 15 height 15
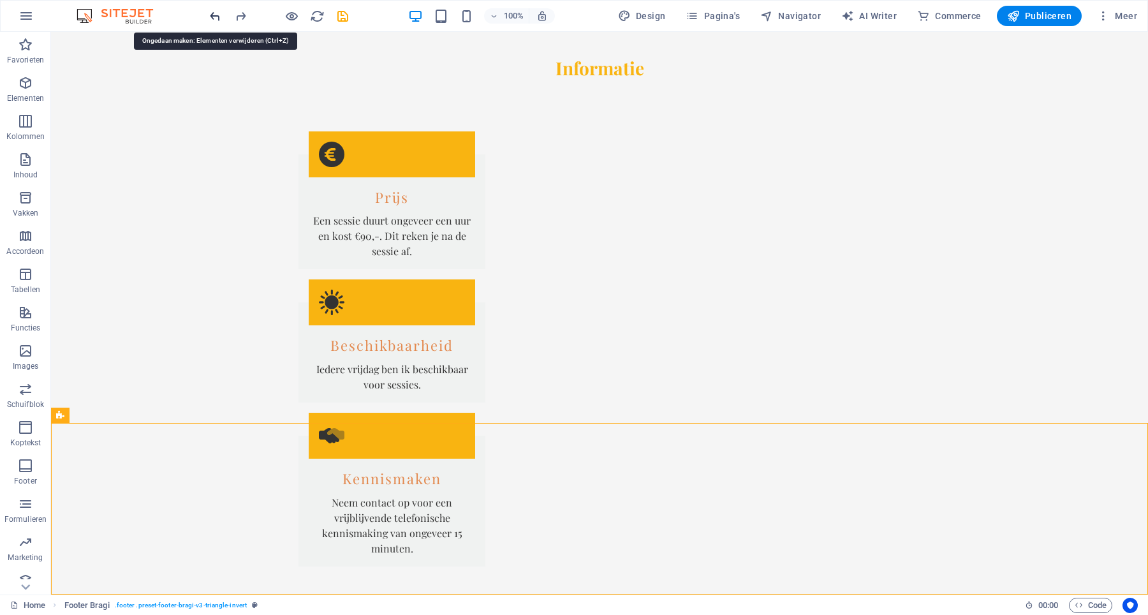
click at [214, 18] on icon "undo" at bounding box center [215, 16] width 15 height 15
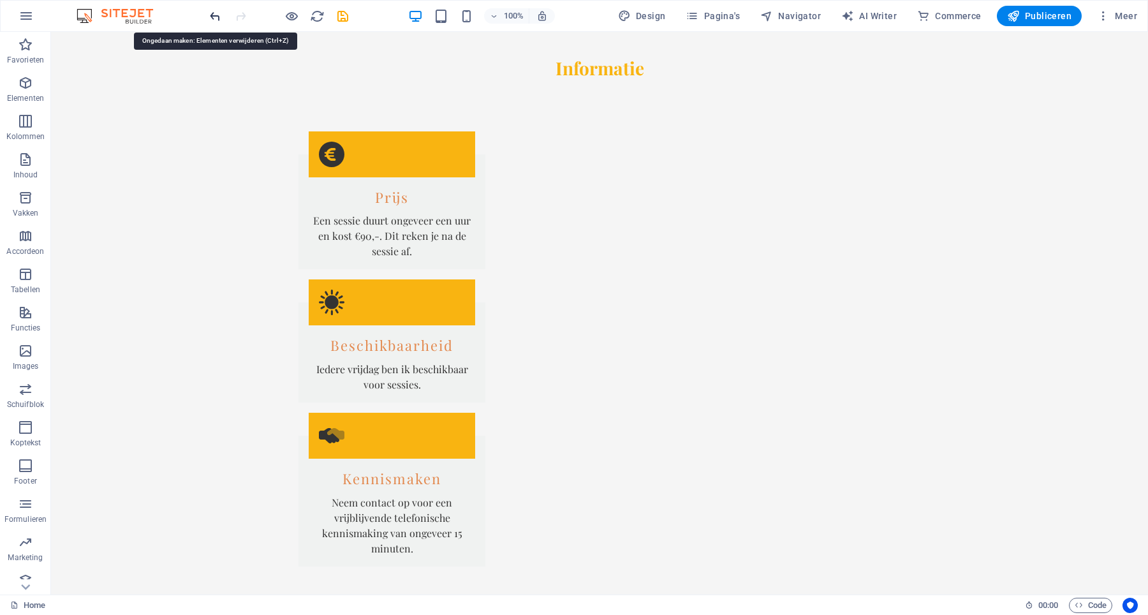
click at [214, 15] on icon "undo" at bounding box center [215, 16] width 15 height 15
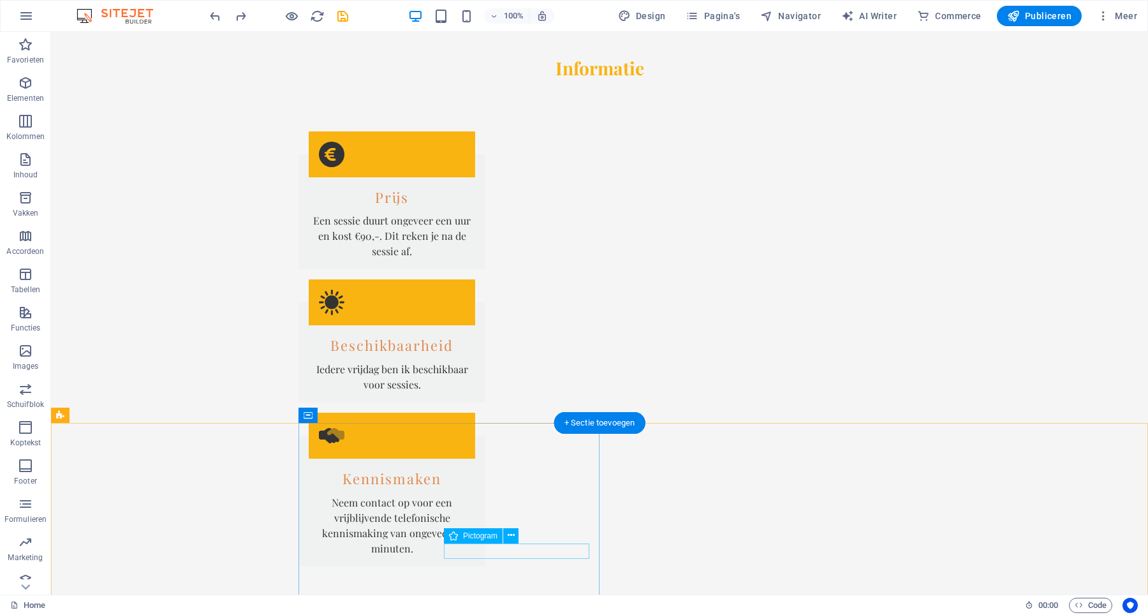
scroll to position [1988, 0]
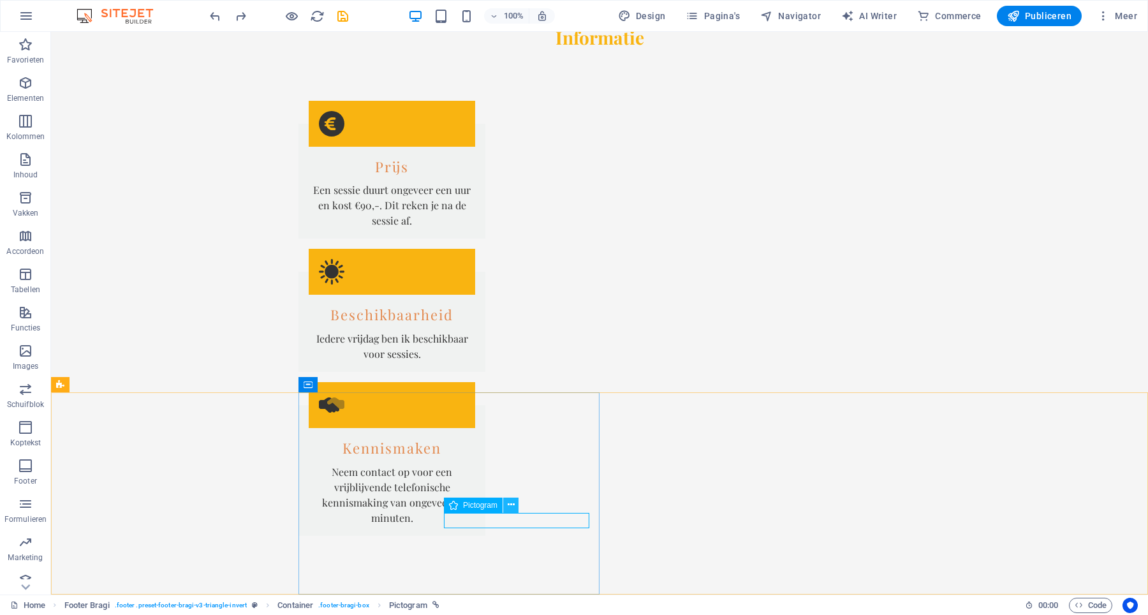
click at [511, 501] on icon at bounding box center [511, 504] width 7 height 13
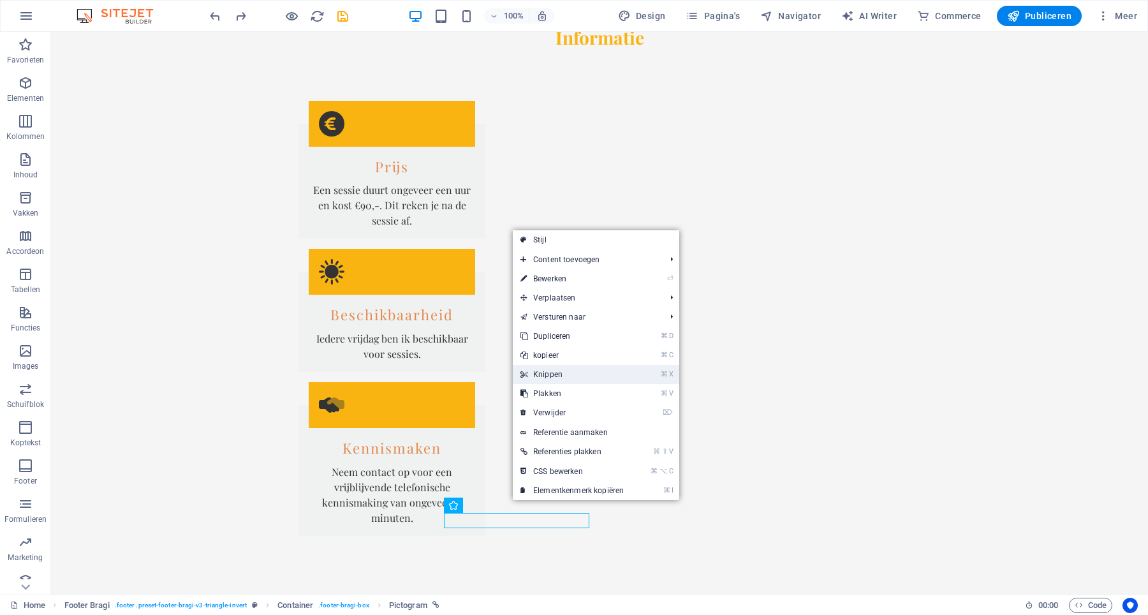
click at [587, 369] on link "⌘ X Knippen" at bounding box center [572, 374] width 119 height 19
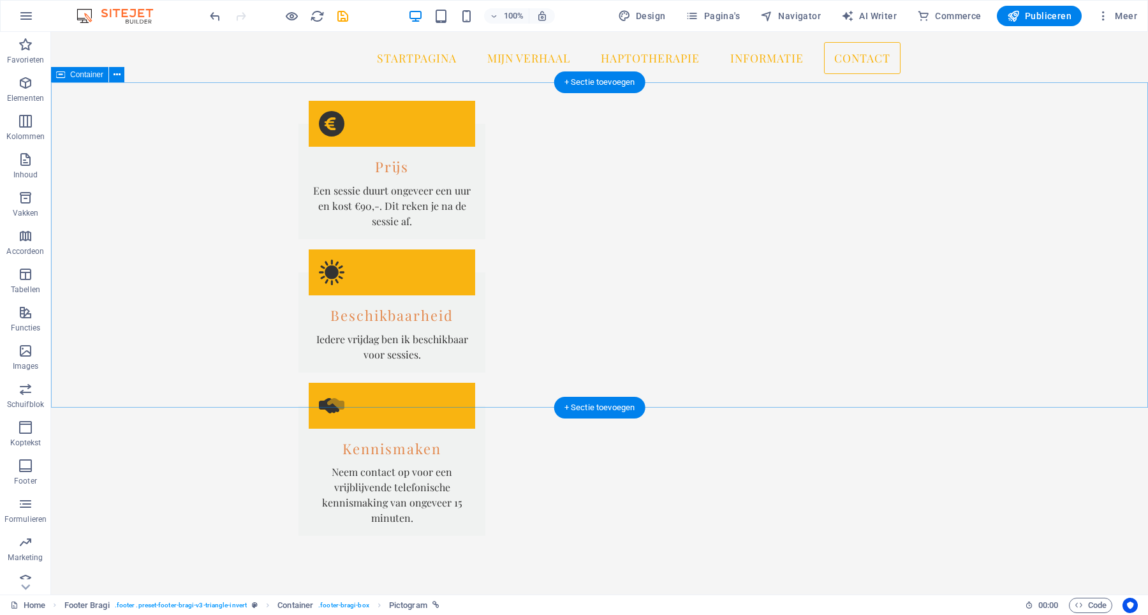
scroll to position [1973, 0]
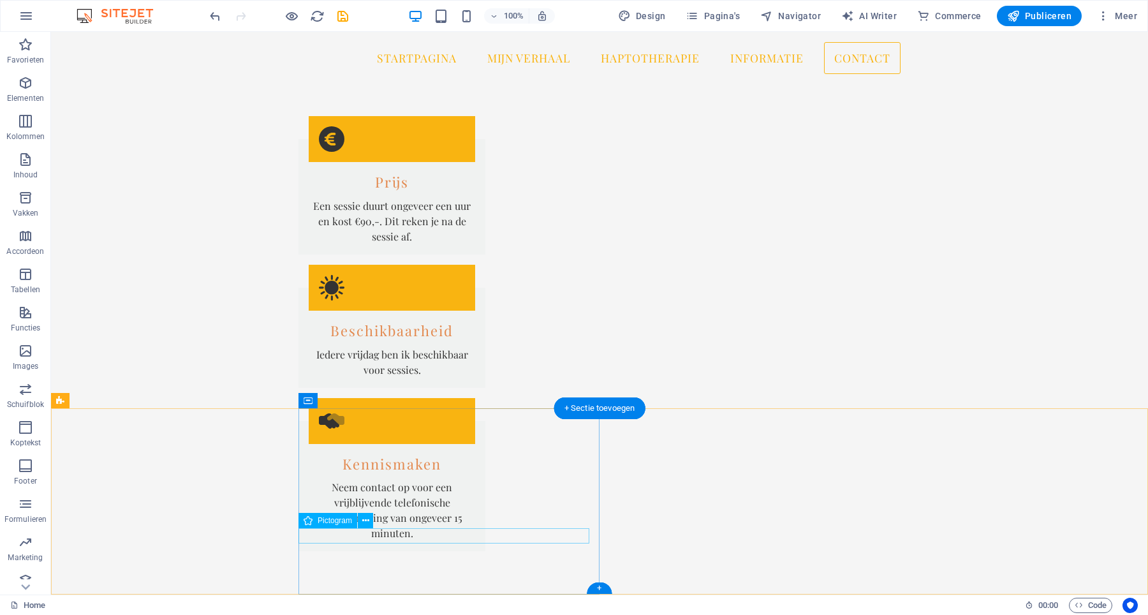
select select "xMidYMid"
select select "px"
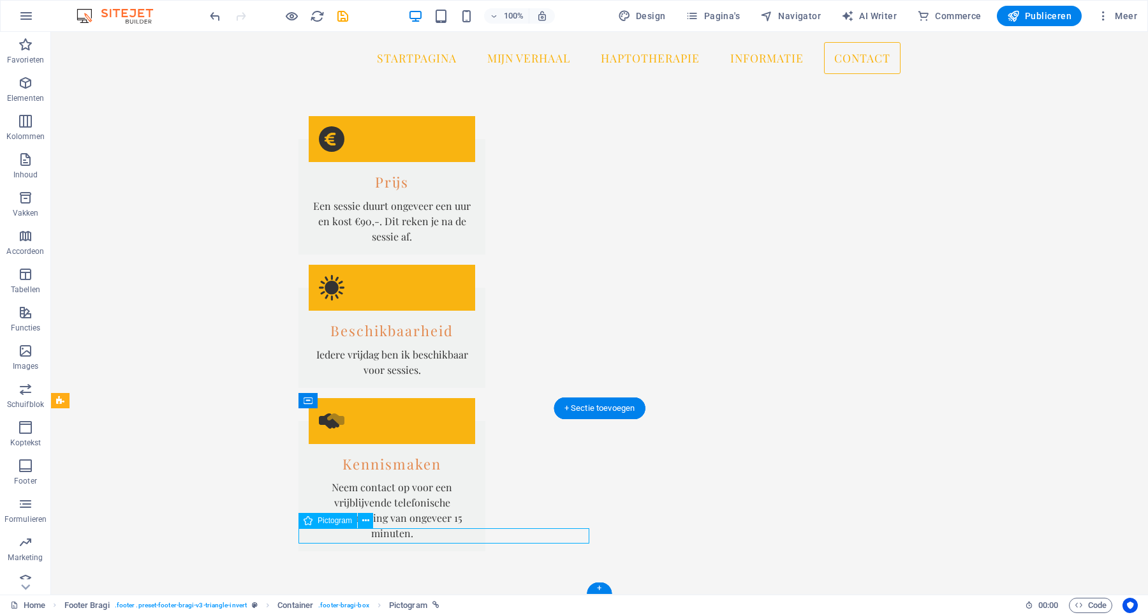
select select "px"
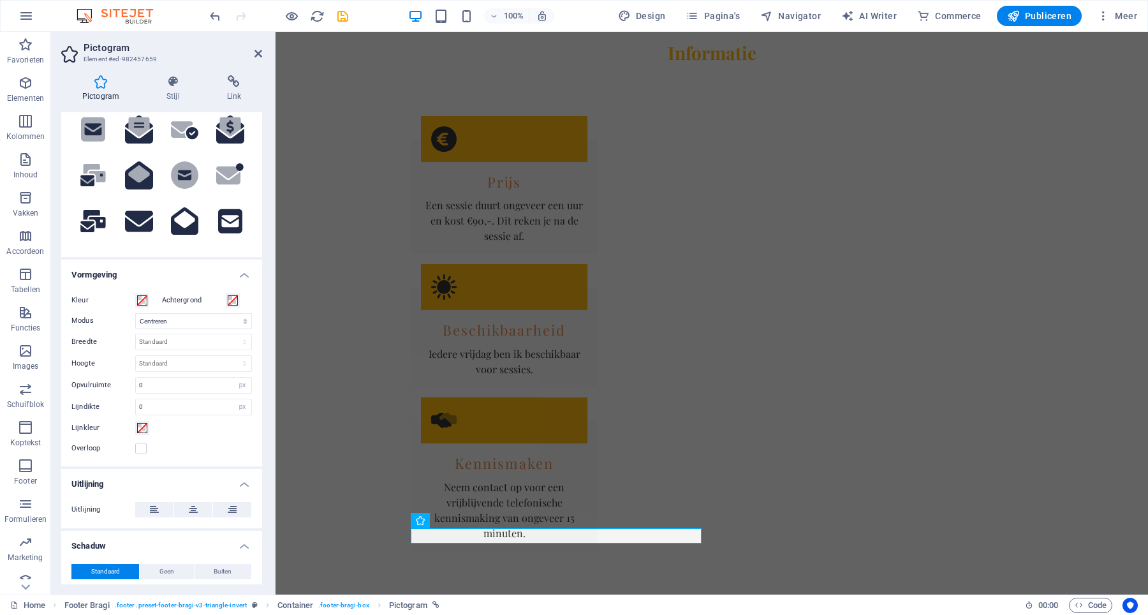
scroll to position [197, 0]
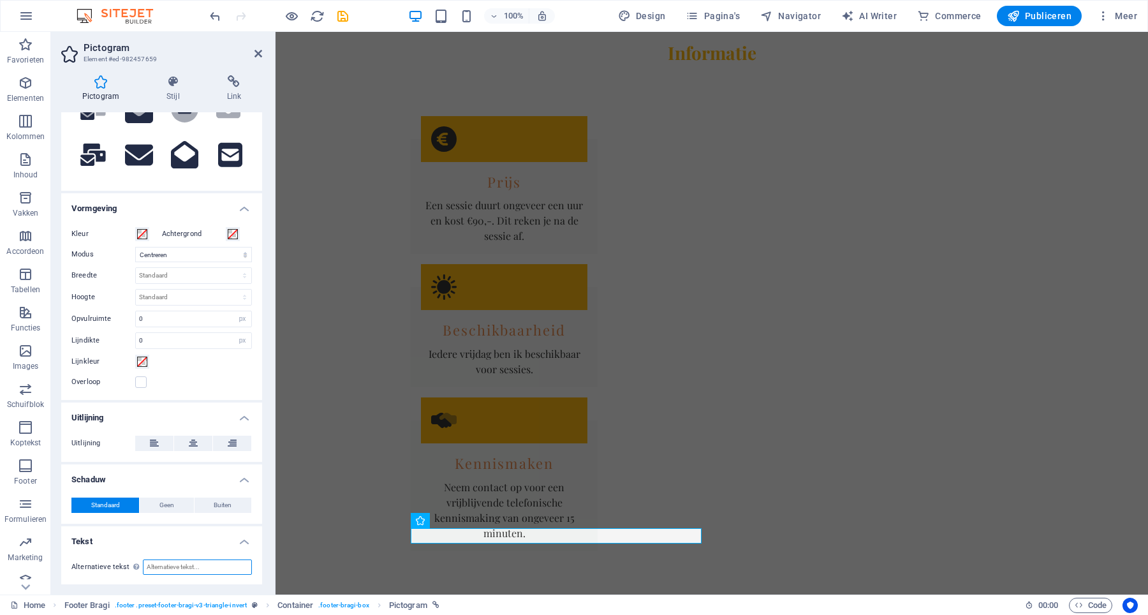
click at [173, 566] on input "Alternatieve tekst De alternatieve tekst wordt gebruikt door apparaten die geen…" at bounding box center [197, 566] width 109 height 15
type input "jbhkjb"
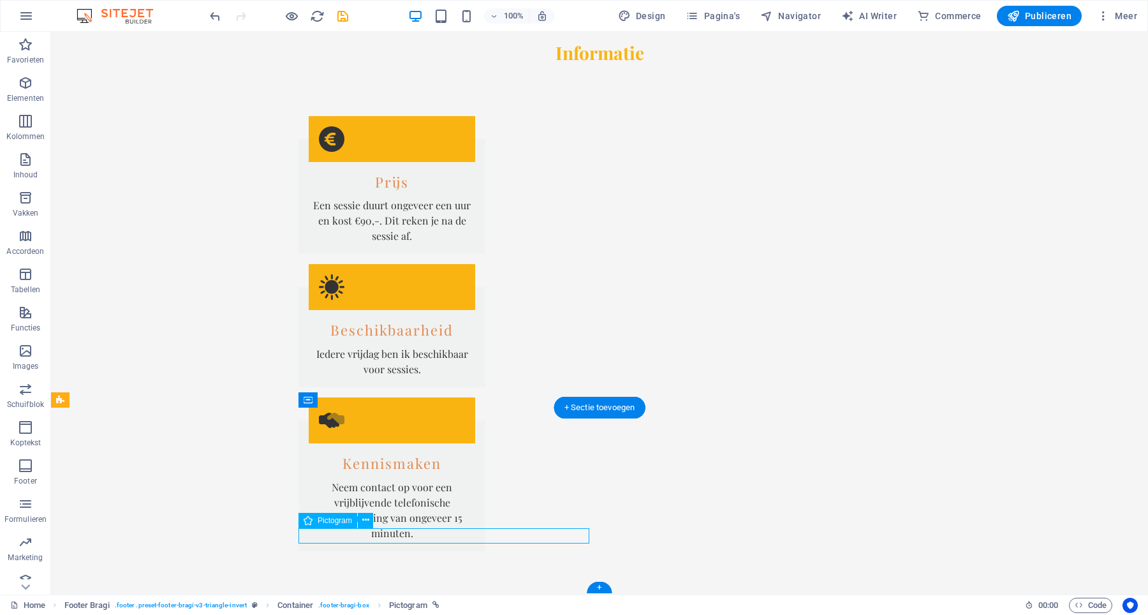
select select "xMidYMid"
select select "px"
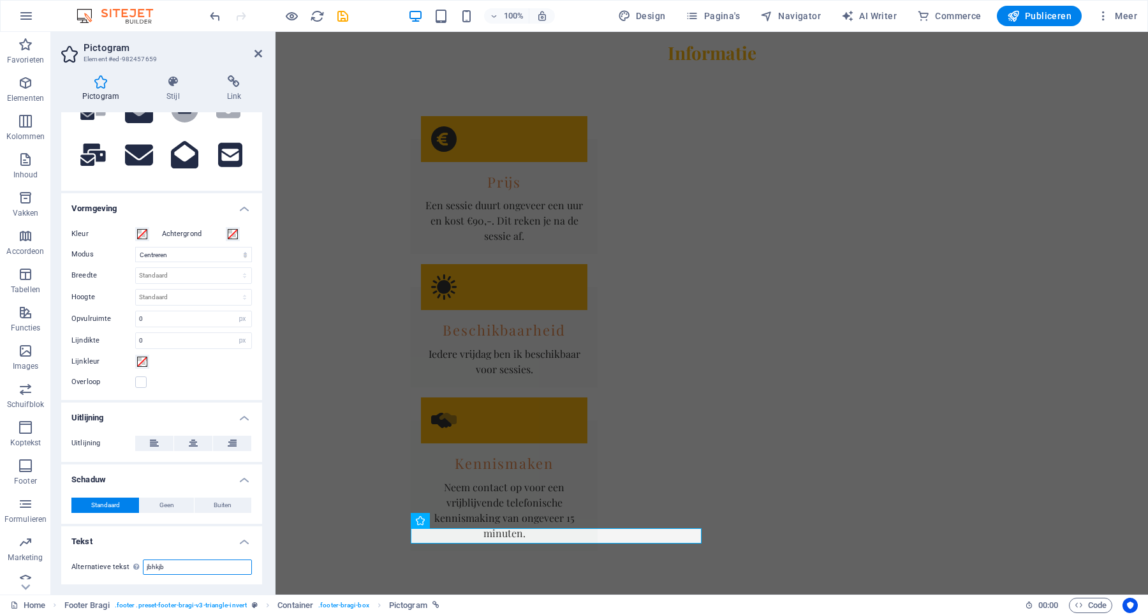
click at [168, 567] on input "jbhkjb" at bounding box center [197, 566] width 109 height 15
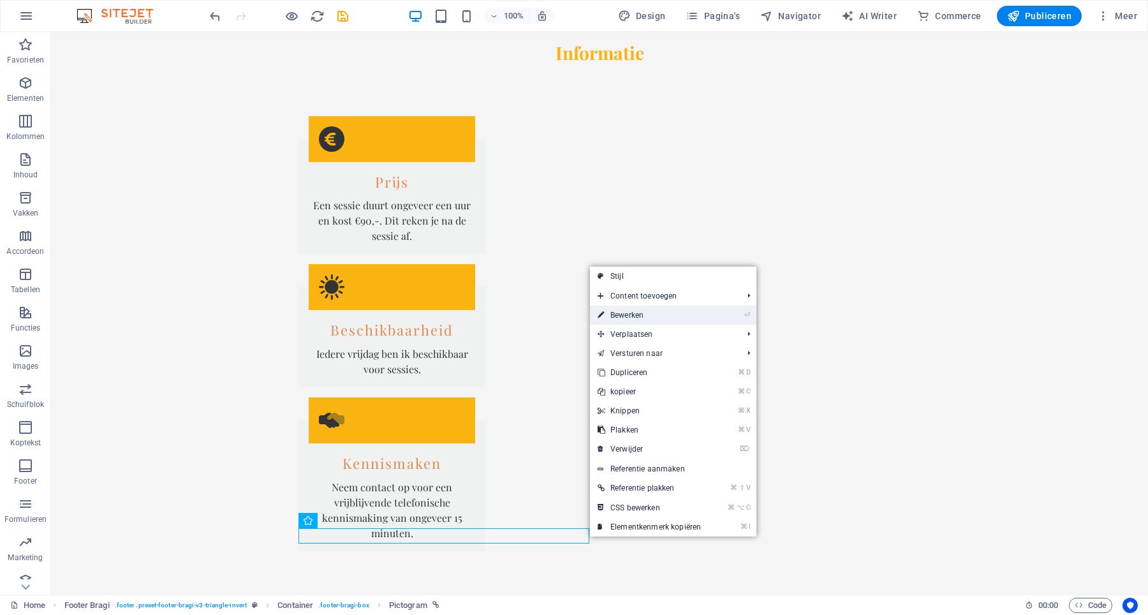
click at [660, 314] on link "⏎ Bewerken" at bounding box center [649, 314] width 119 height 19
select select "xMidYMid"
select select "px"
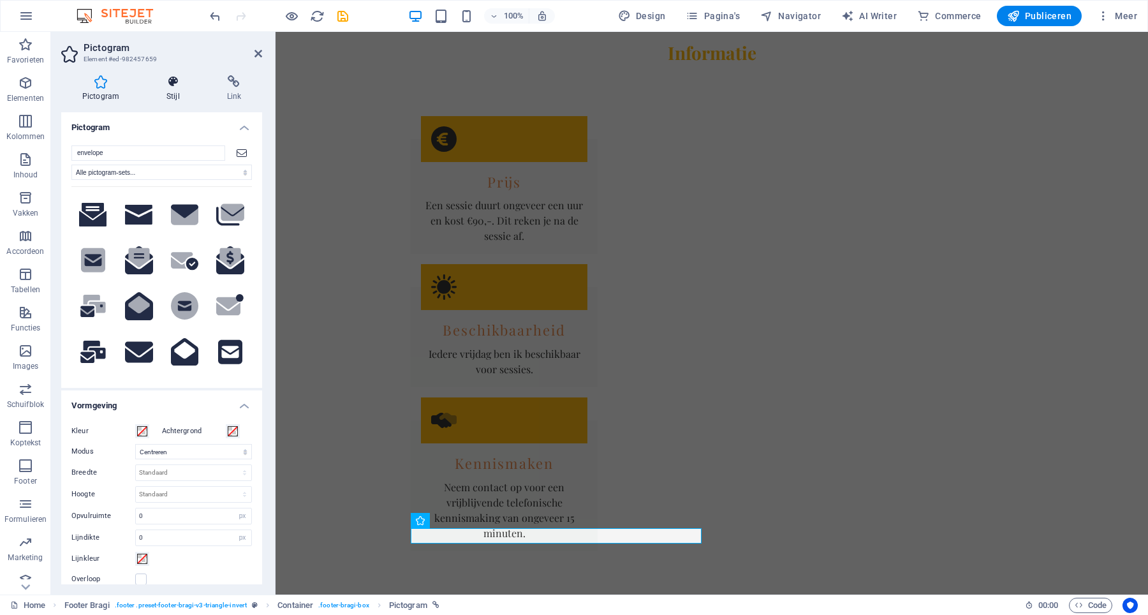
click at [164, 92] on h4 "Stijl" at bounding box center [175, 88] width 61 height 27
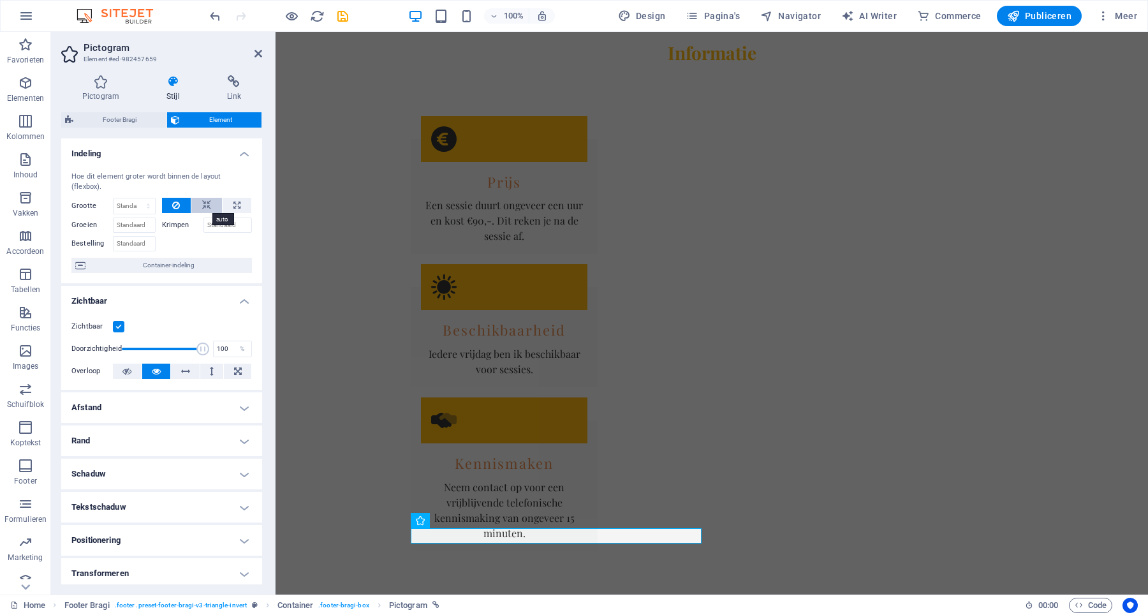
click at [208, 205] on icon at bounding box center [206, 205] width 9 height 15
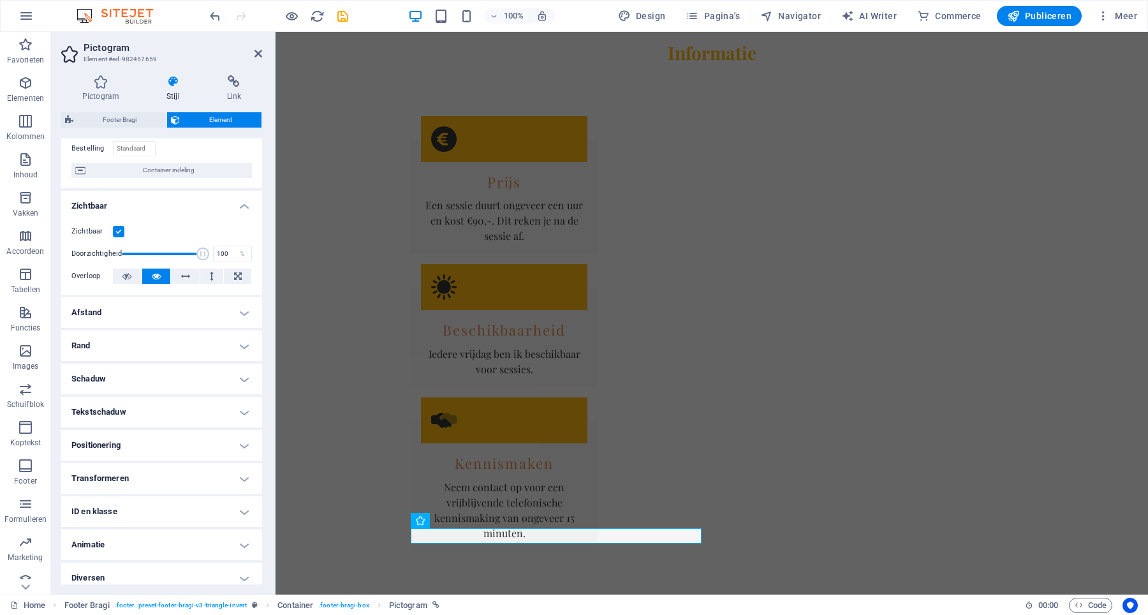
scroll to position [103, 0]
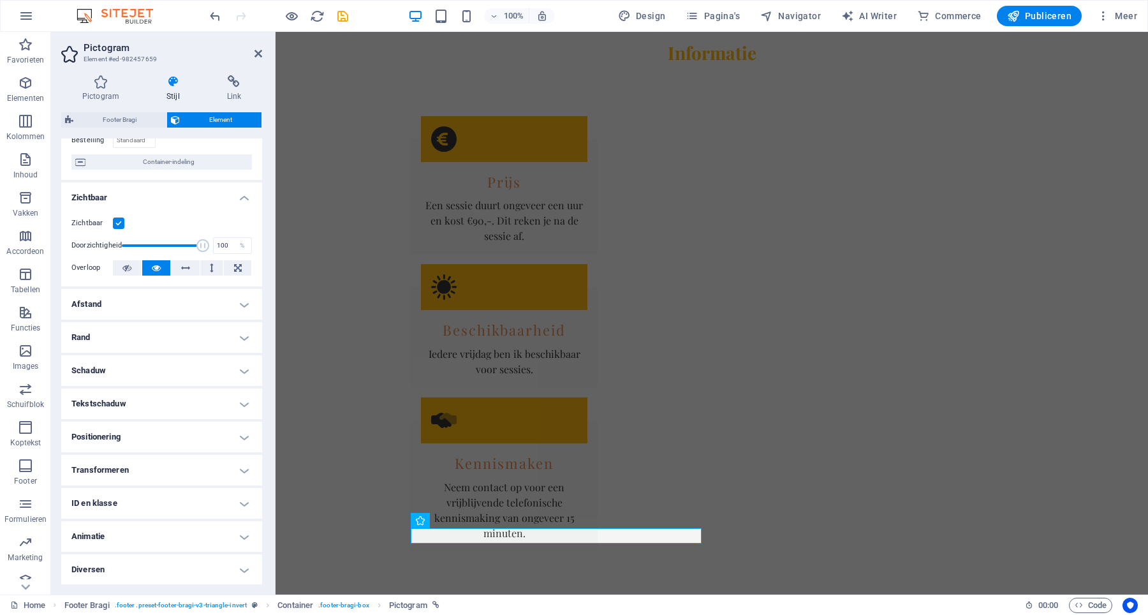
click at [150, 439] on h4 "Positionering" at bounding box center [161, 436] width 201 height 31
click at [217, 460] on span "Vast" at bounding box center [211, 462] width 12 height 15
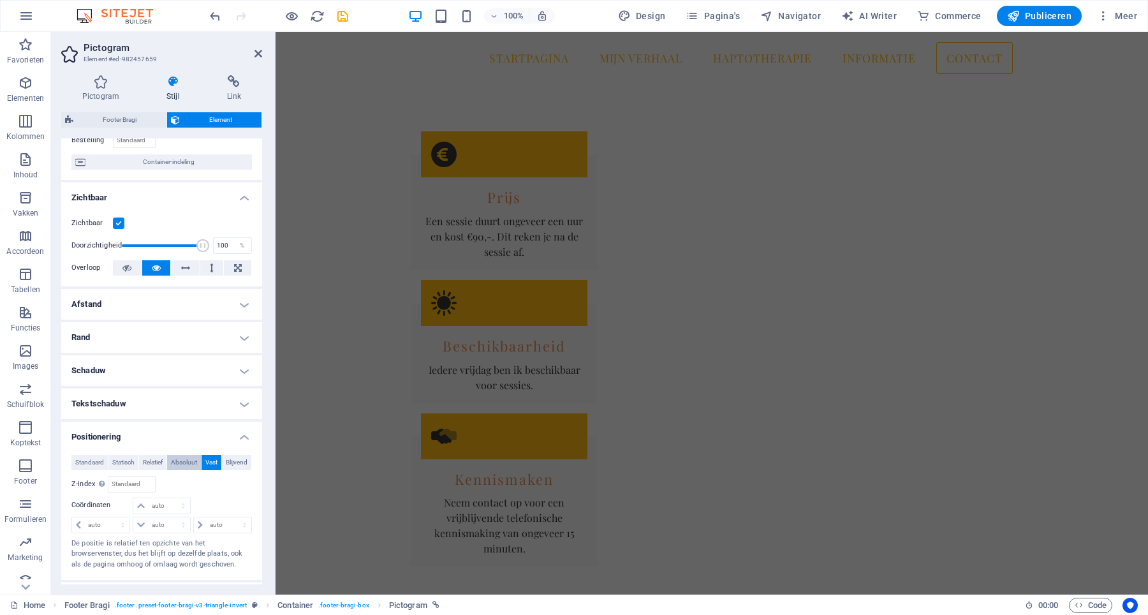
click at [197, 462] on span "Absoluut" at bounding box center [184, 462] width 26 height 15
click at [163, 462] on span "Relatief" at bounding box center [153, 462] width 20 height 15
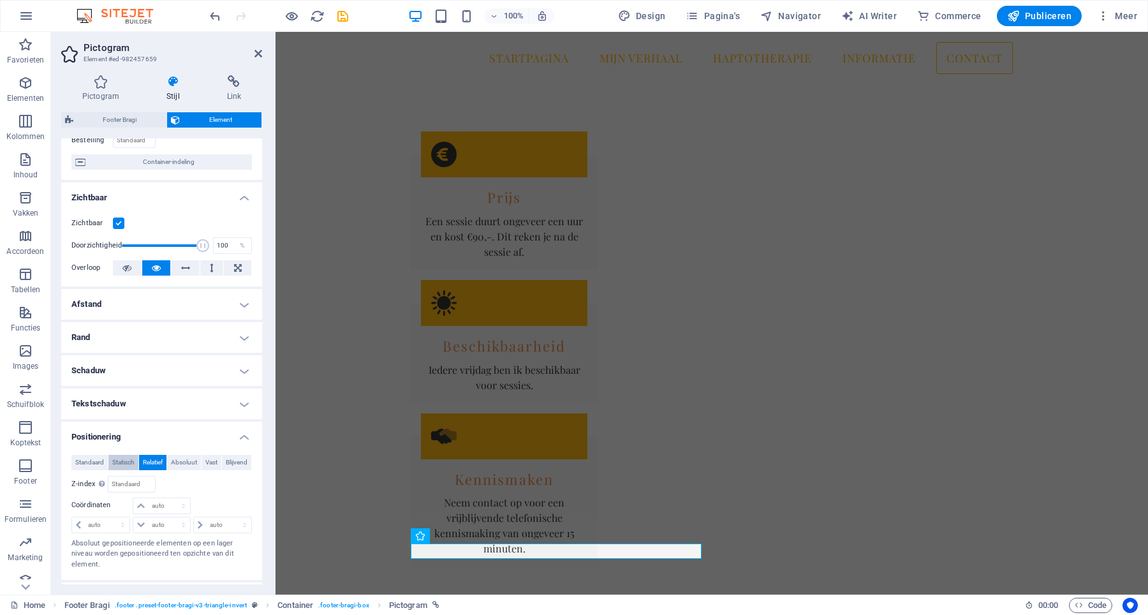
click at [135, 462] on span "Statisch" at bounding box center [123, 462] width 22 height 15
click at [163, 458] on span "Relatief" at bounding box center [153, 462] width 20 height 15
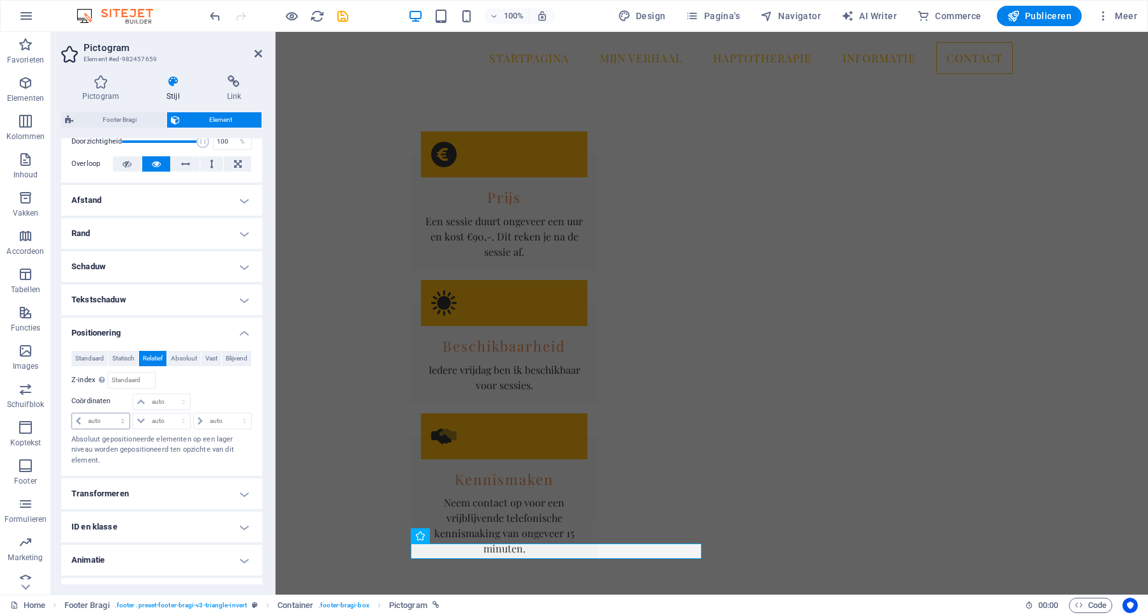
scroll to position [247, 0]
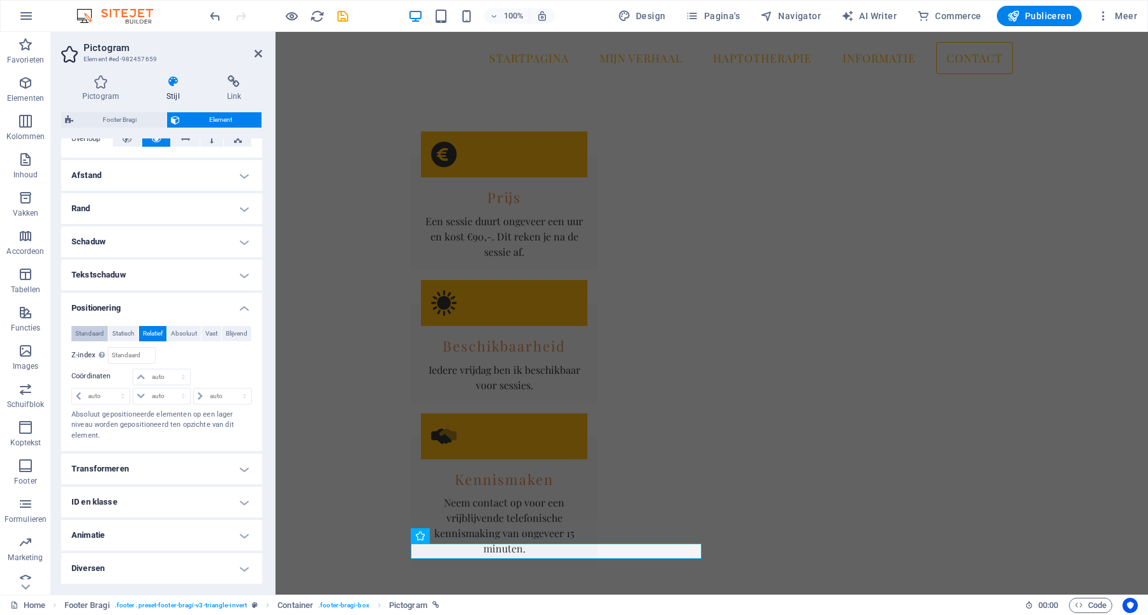
click at [83, 326] on span "Standaard" at bounding box center [89, 333] width 29 height 15
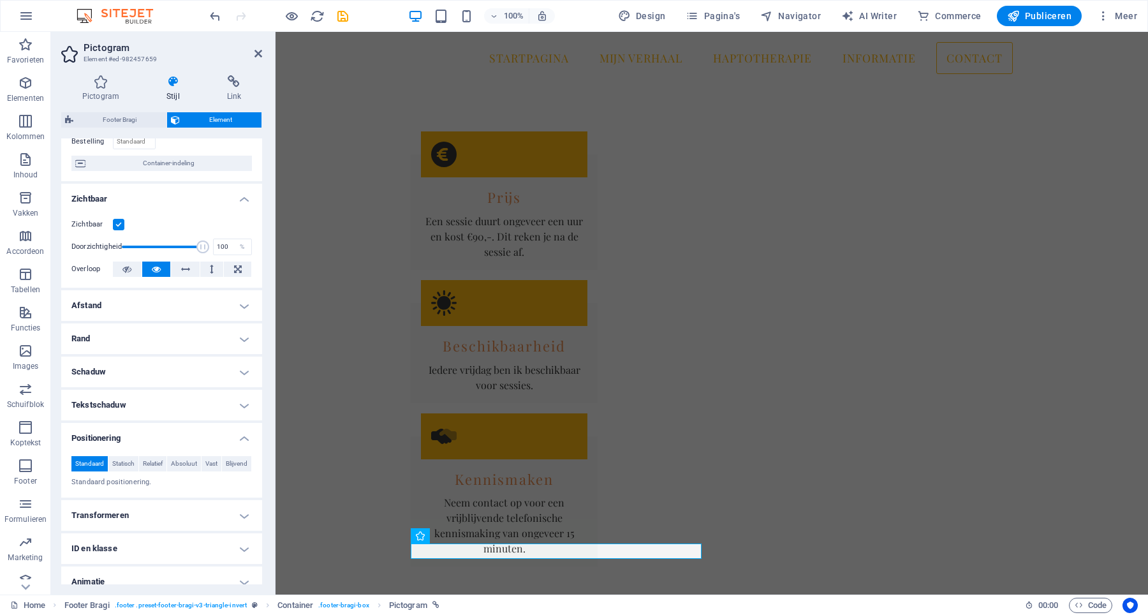
scroll to position [0, 0]
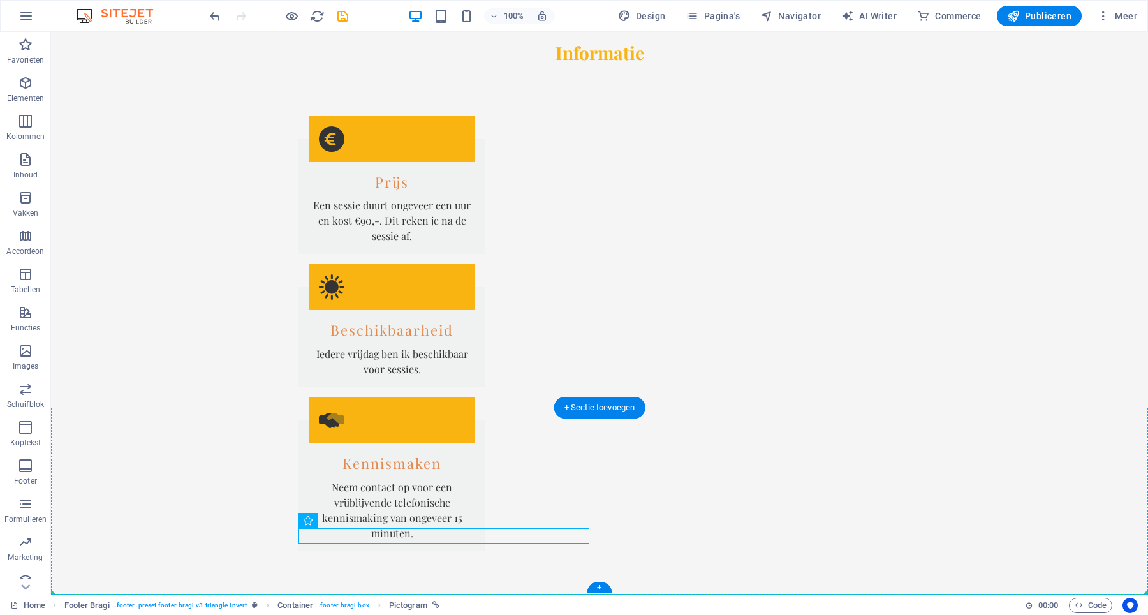
drag, startPoint x: 588, startPoint y: 552, endPoint x: 571, endPoint y: 557, distance: 18.6
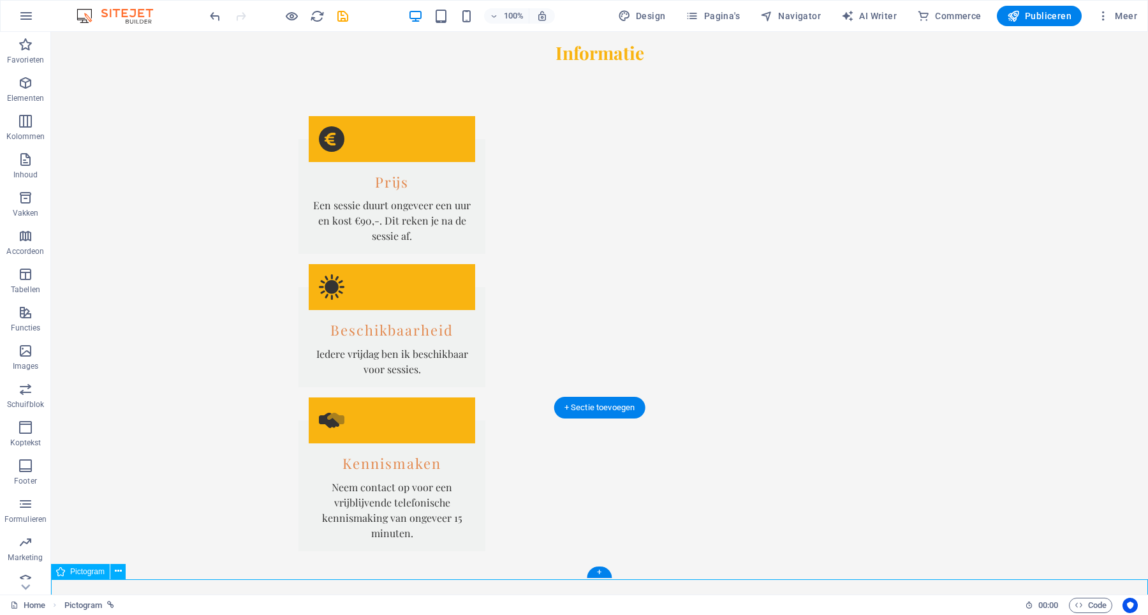
click at [214, 12] on icon "undo" at bounding box center [215, 16] width 15 height 15
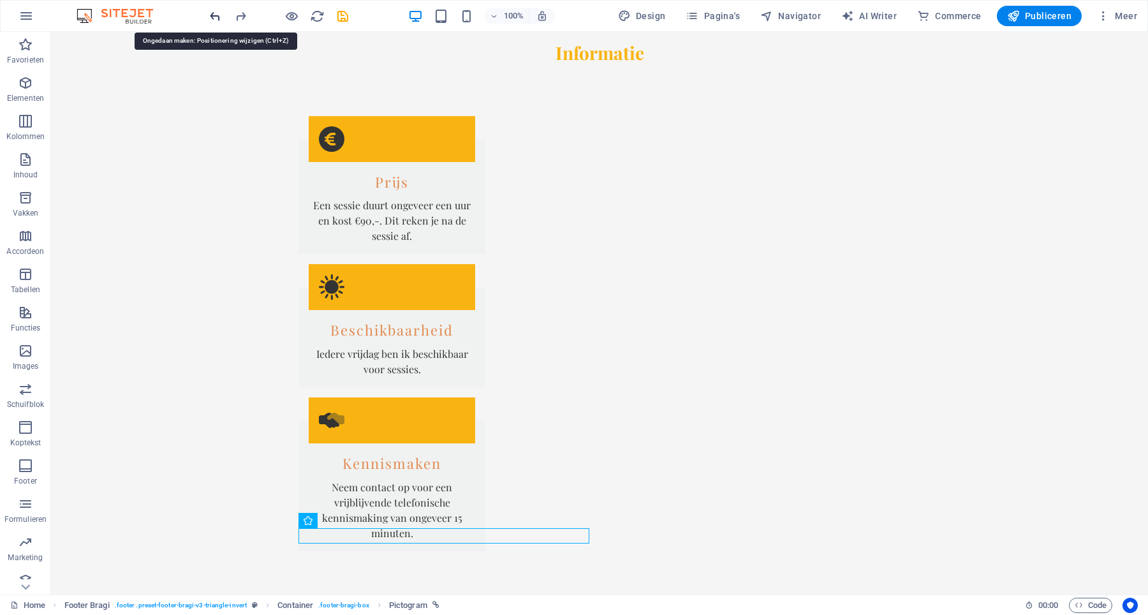
click at [214, 12] on icon "undo" at bounding box center [215, 16] width 15 height 15
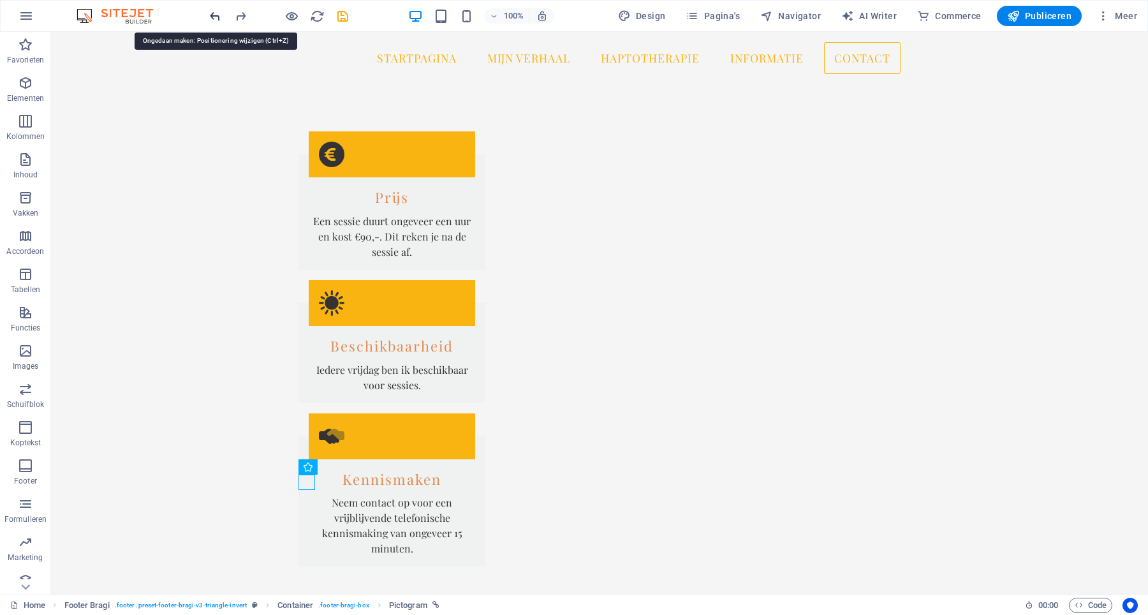
click at [214, 12] on icon "undo" at bounding box center [215, 16] width 15 height 15
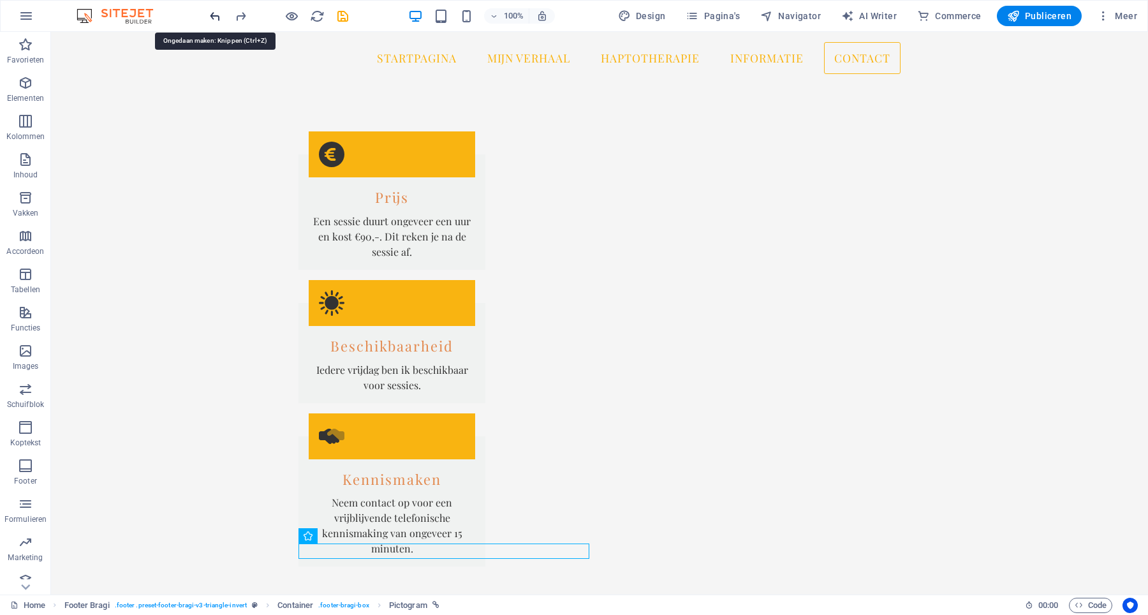
click at [214, 12] on icon "undo" at bounding box center [215, 16] width 15 height 15
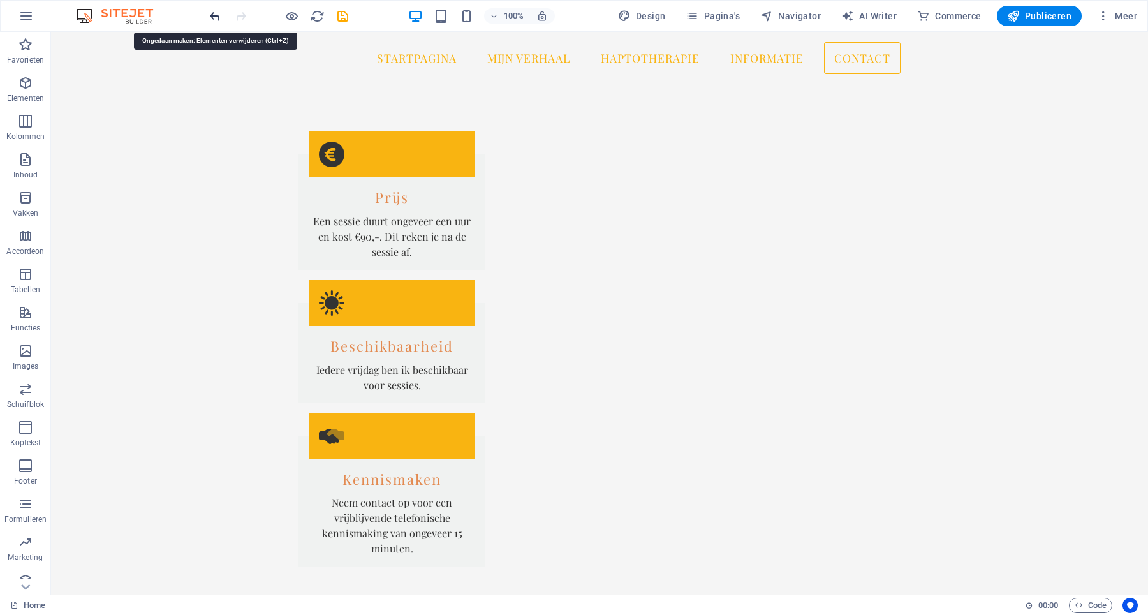
click at [217, 16] on icon "undo" at bounding box center [215, 16] width 15 height 15
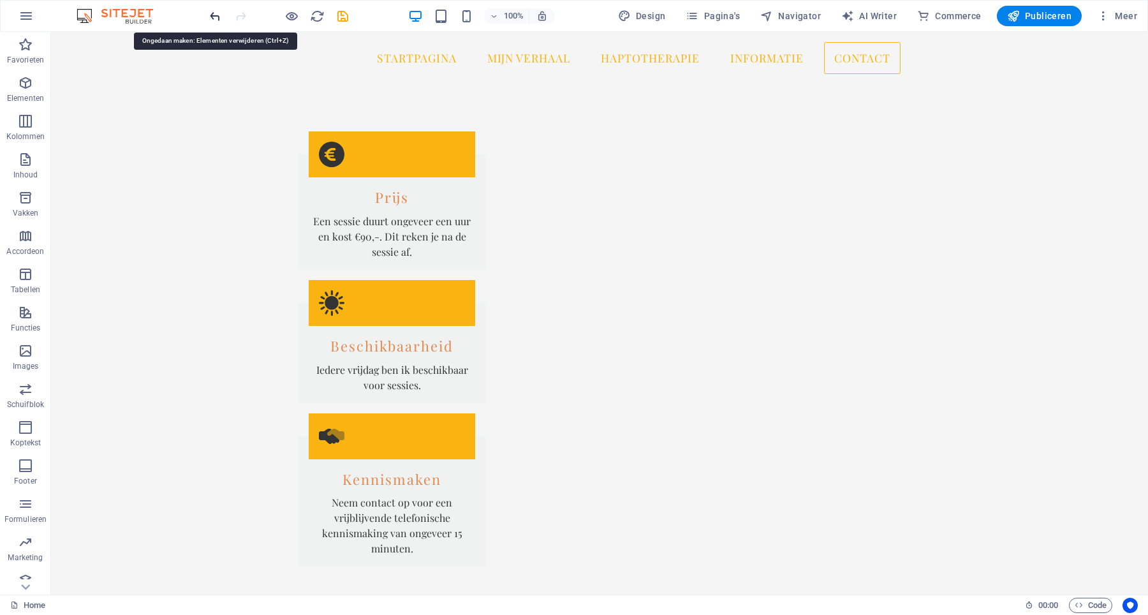
click at [212, 16] on icon "undo" at bounding box center [215, 16] width 15 height 15
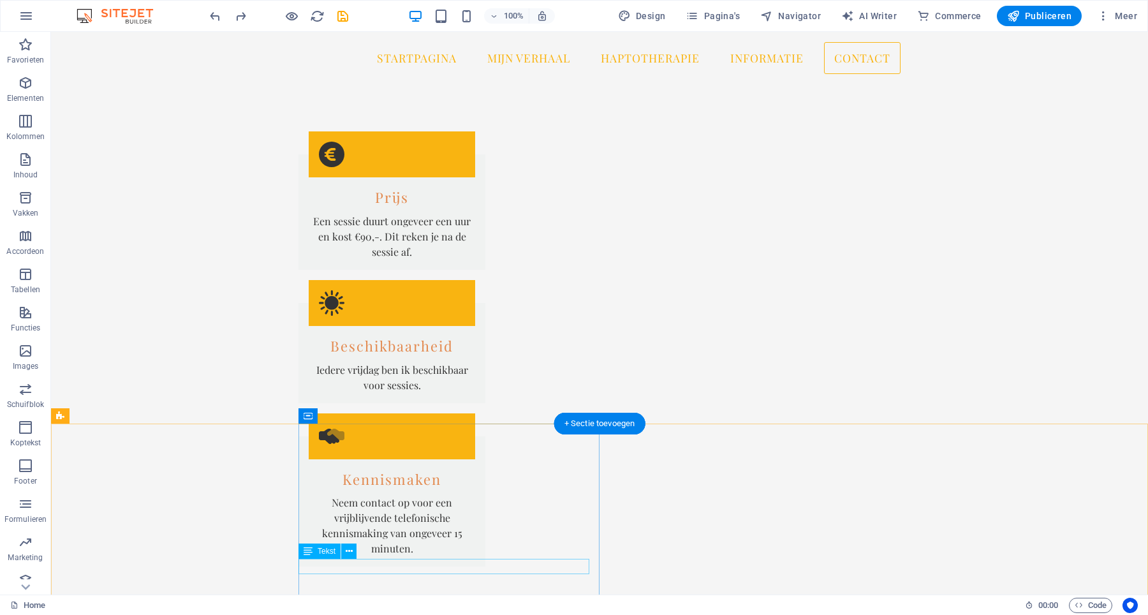
click at [206, 16] on div "100% Design Pagina's Navigator AI Writer Commerce Publiceren Meer" at bounding box center [574, 16] width 1146 height 31
click at [212, 16] on icon "undo" at bounding box center [215, 16] width 15 height 15
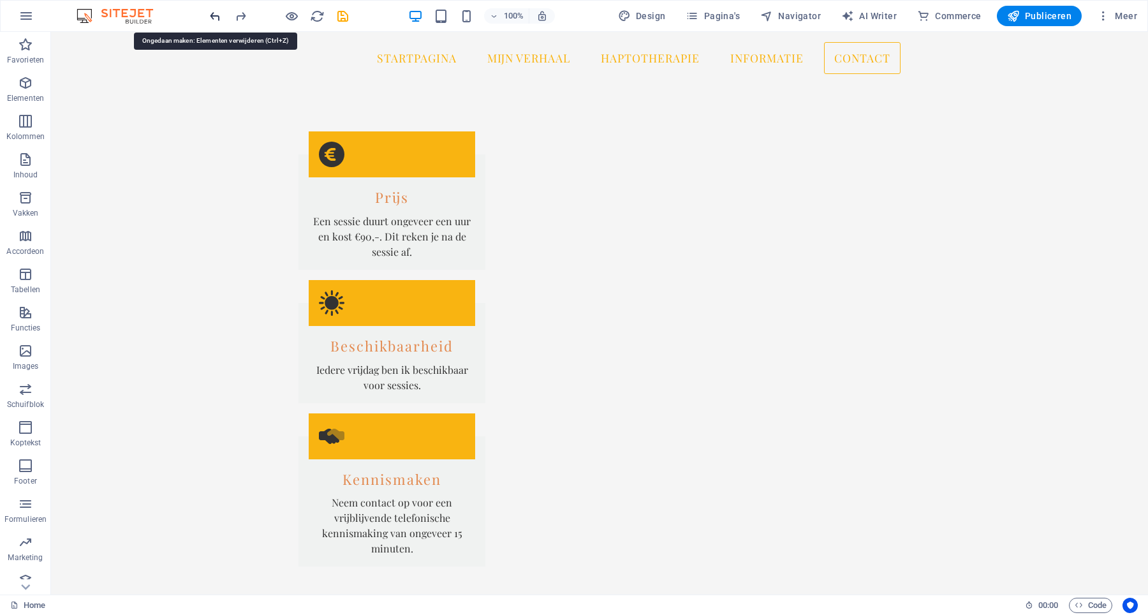
click at [212, 16] on icon "undo" at bounding box center [215, 16] width 15 height 15
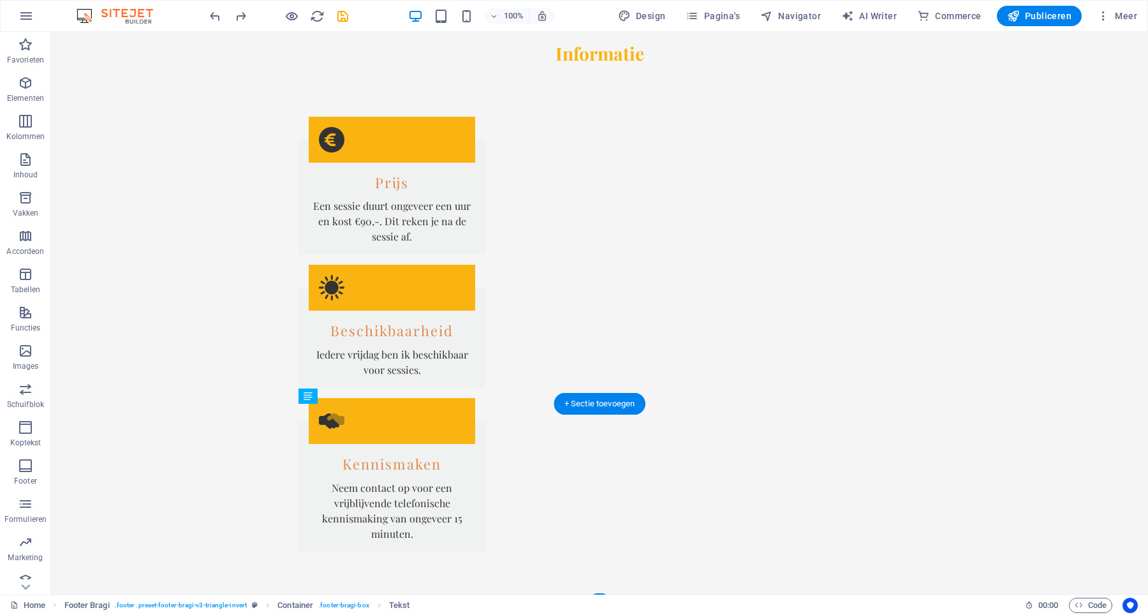
scroll to position [1988, 0]
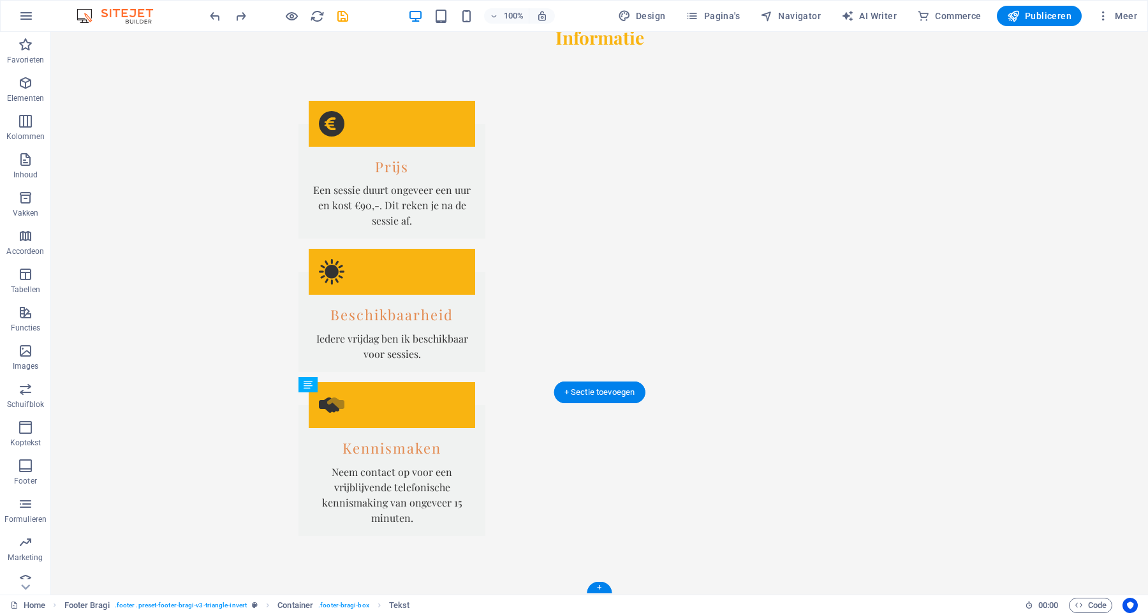
drag, startPoint x: 409, startPoint y: 569, endPoint x: 466, endPoint y: 527, distance: 71.2
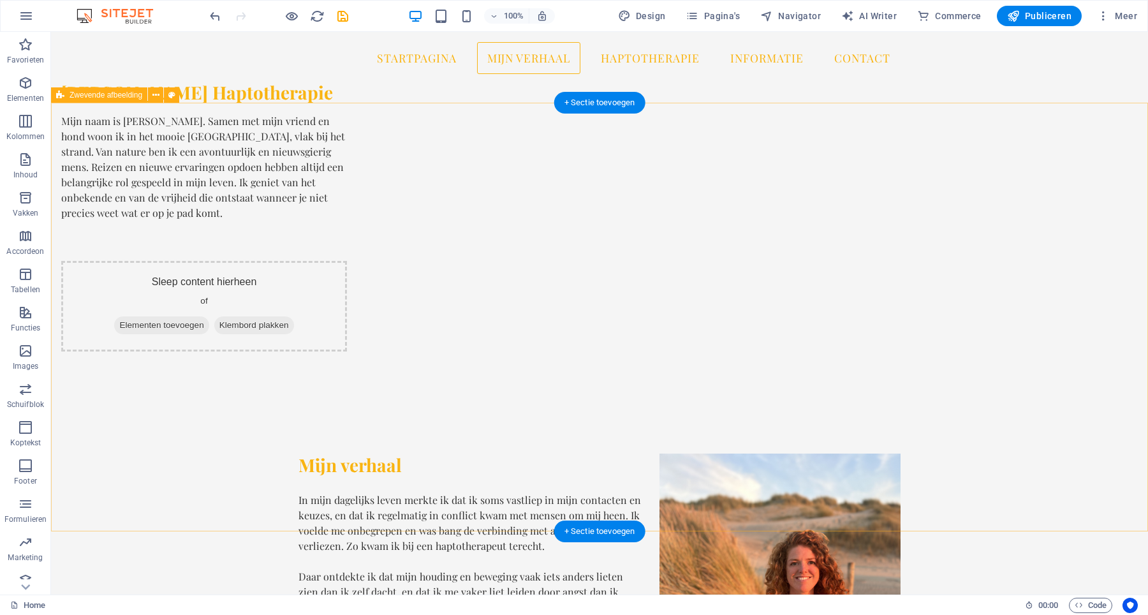
scroll to position [0, 0]
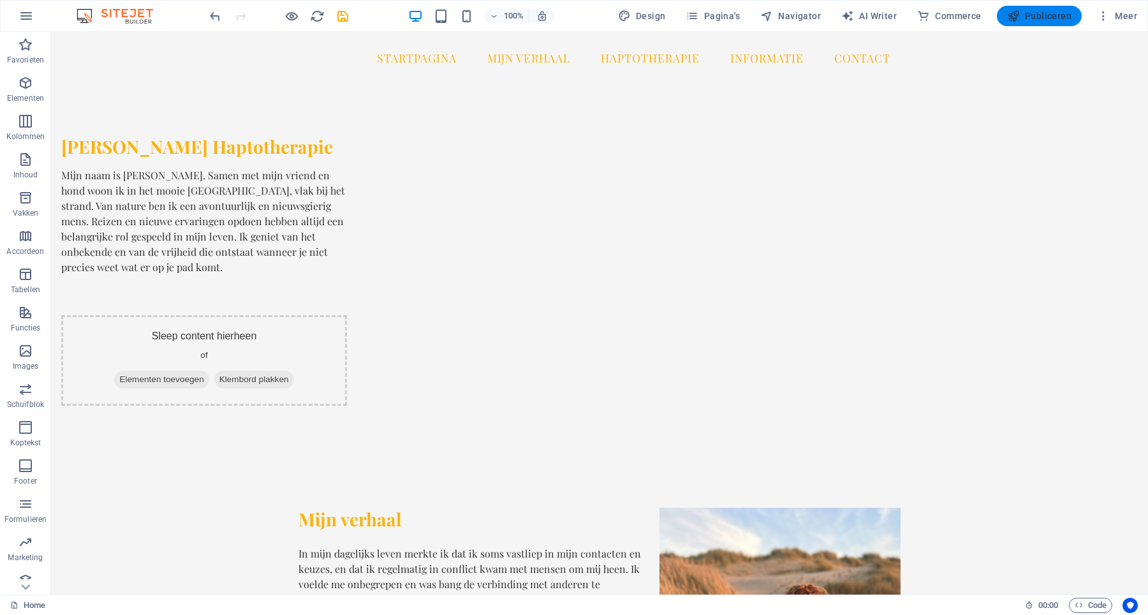
click at [1049, 18] on span "Publiceren" at bounding box center [1039, 16] width 64 height 13
